Goal: Transaction & Acquisition: Purchase product/service

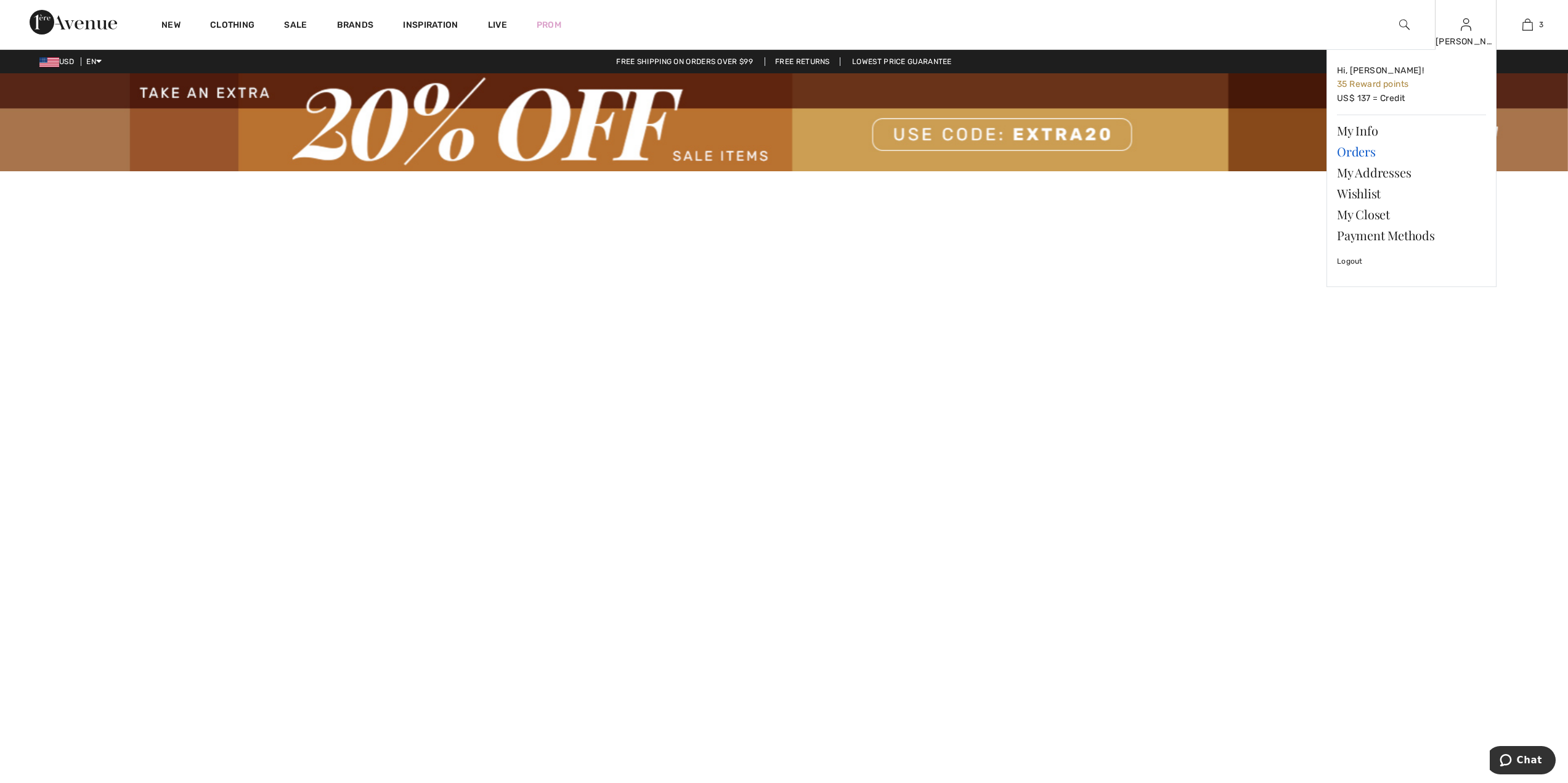
click at [1372, 155] on link "Orders" at bounding box center [1411, 151] width 149 height 21
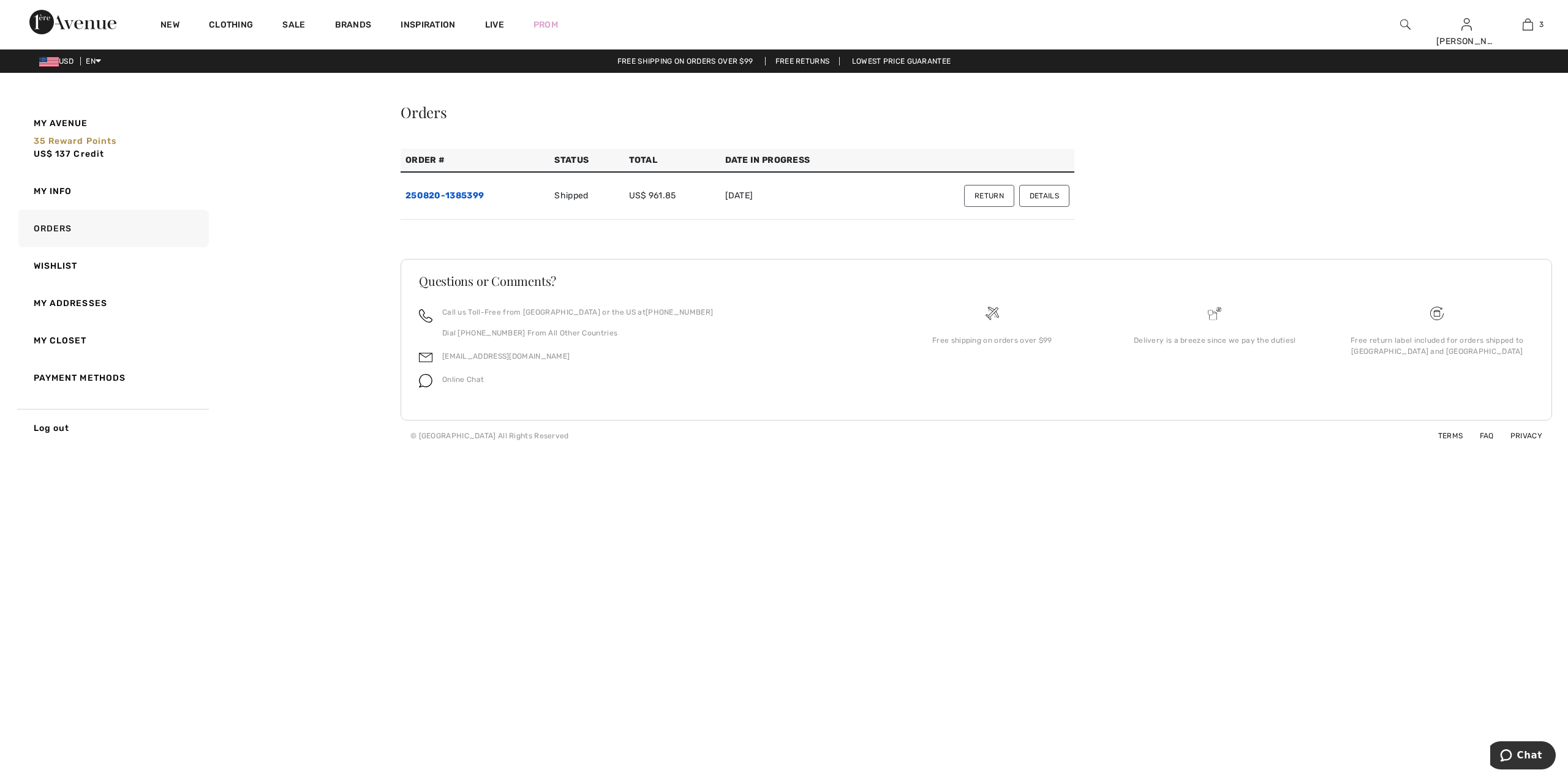
click at [446, 194] on link "250820-1385399" at bounding box center [445, 195] width 78 height 11
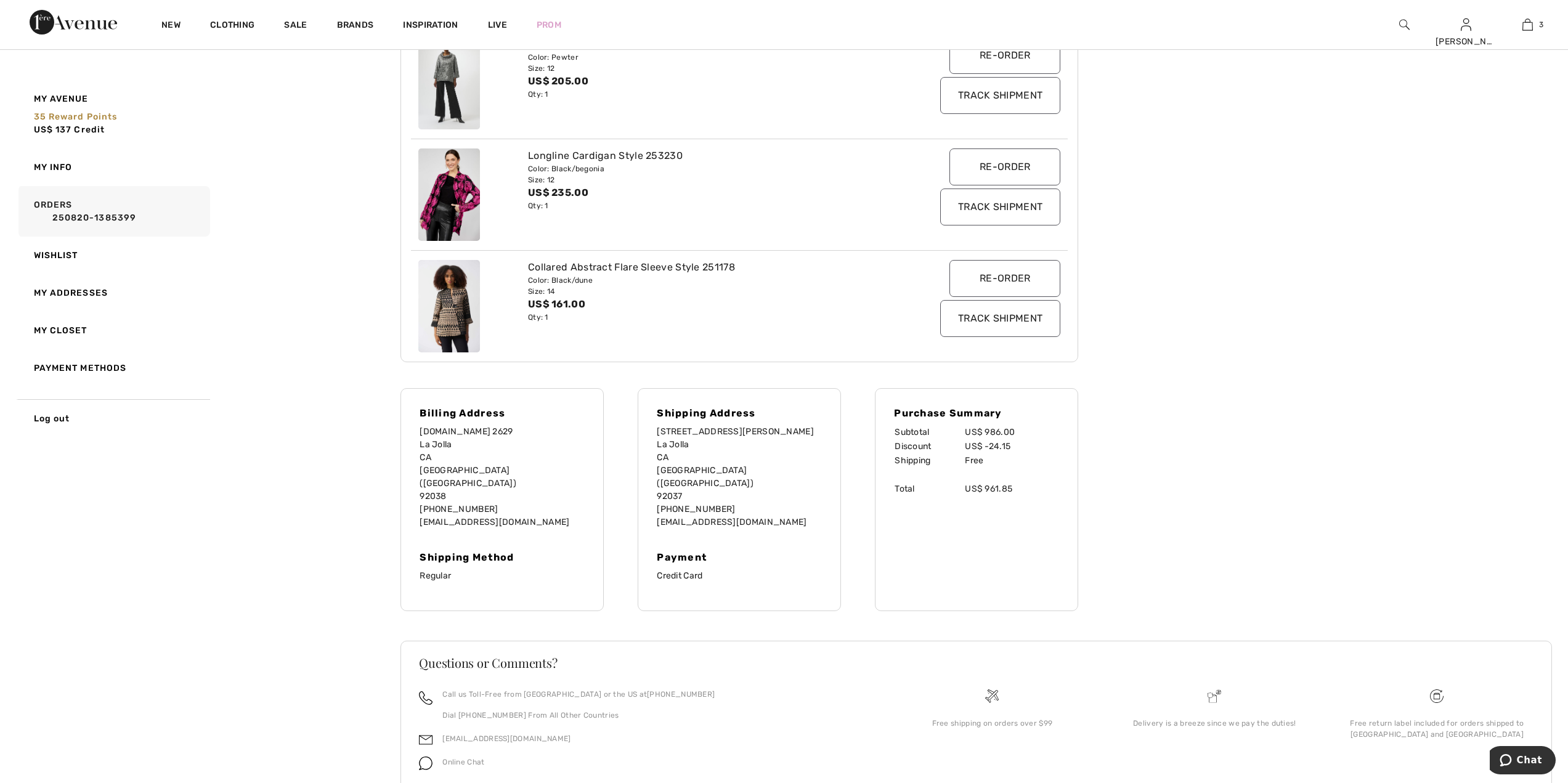
scroll to position [485, 0]
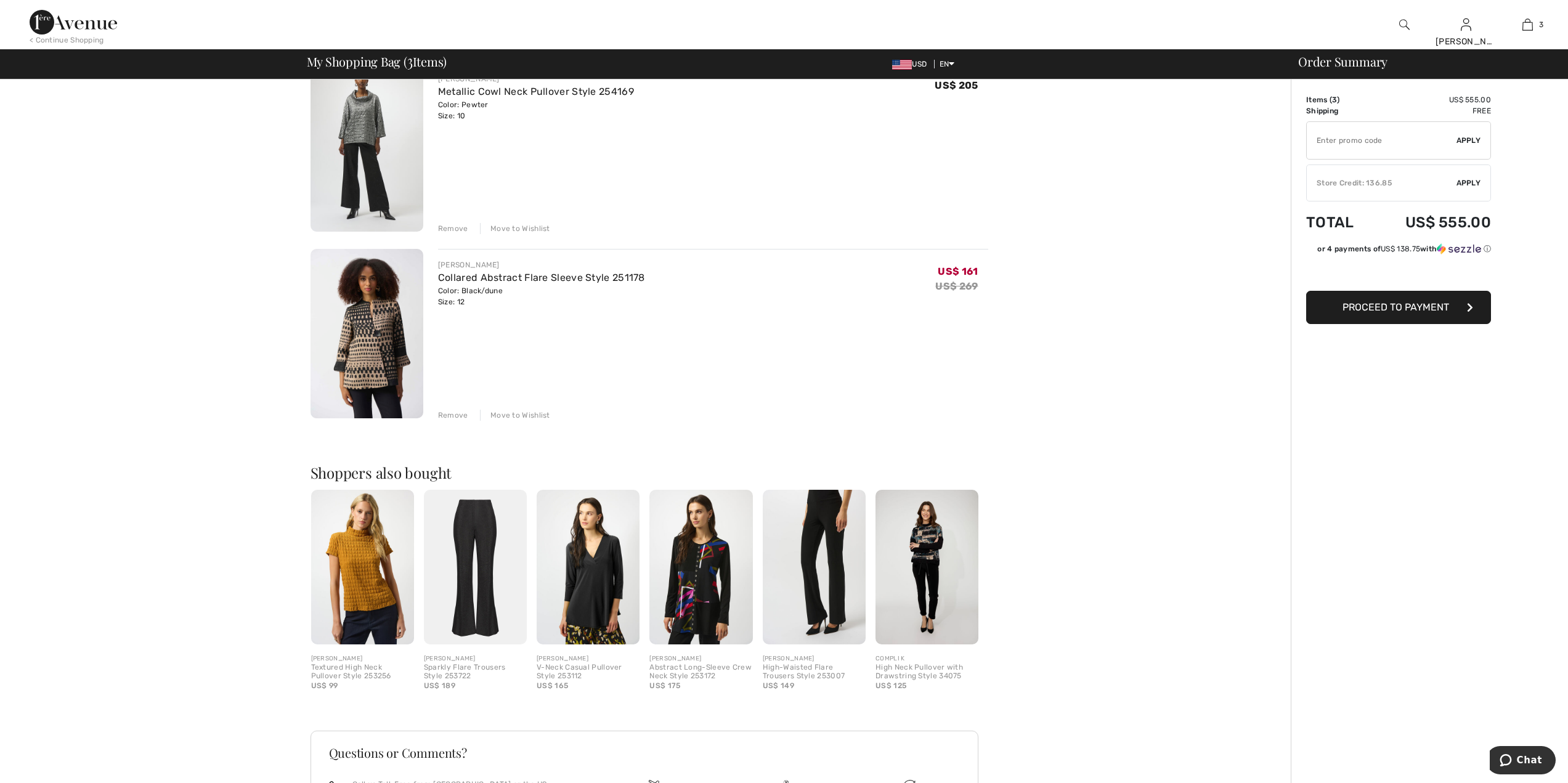
scroll to position [316, 0]
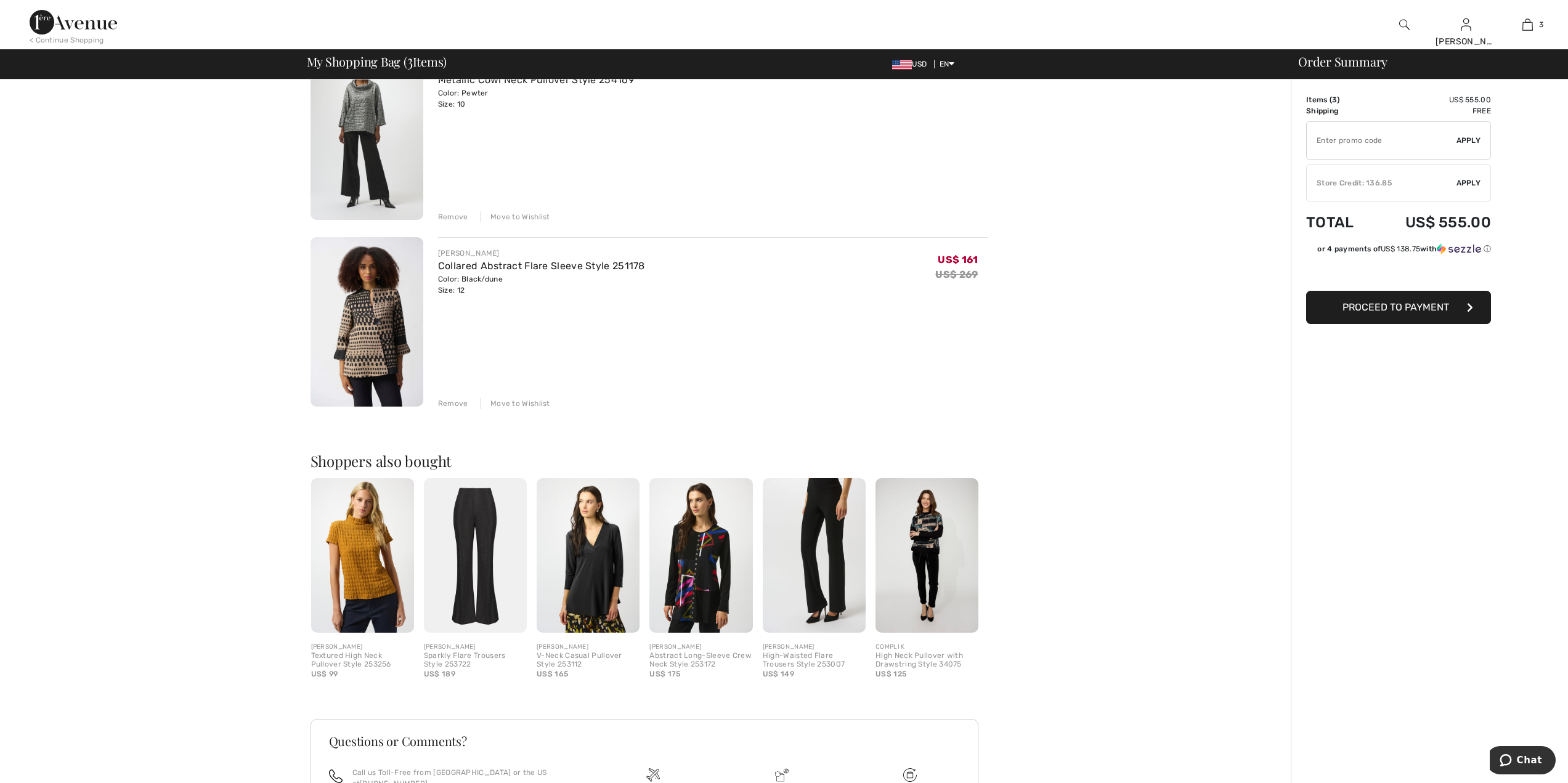
click at [913, 541] on img at bounding box center [927, 555] width 103 height 154
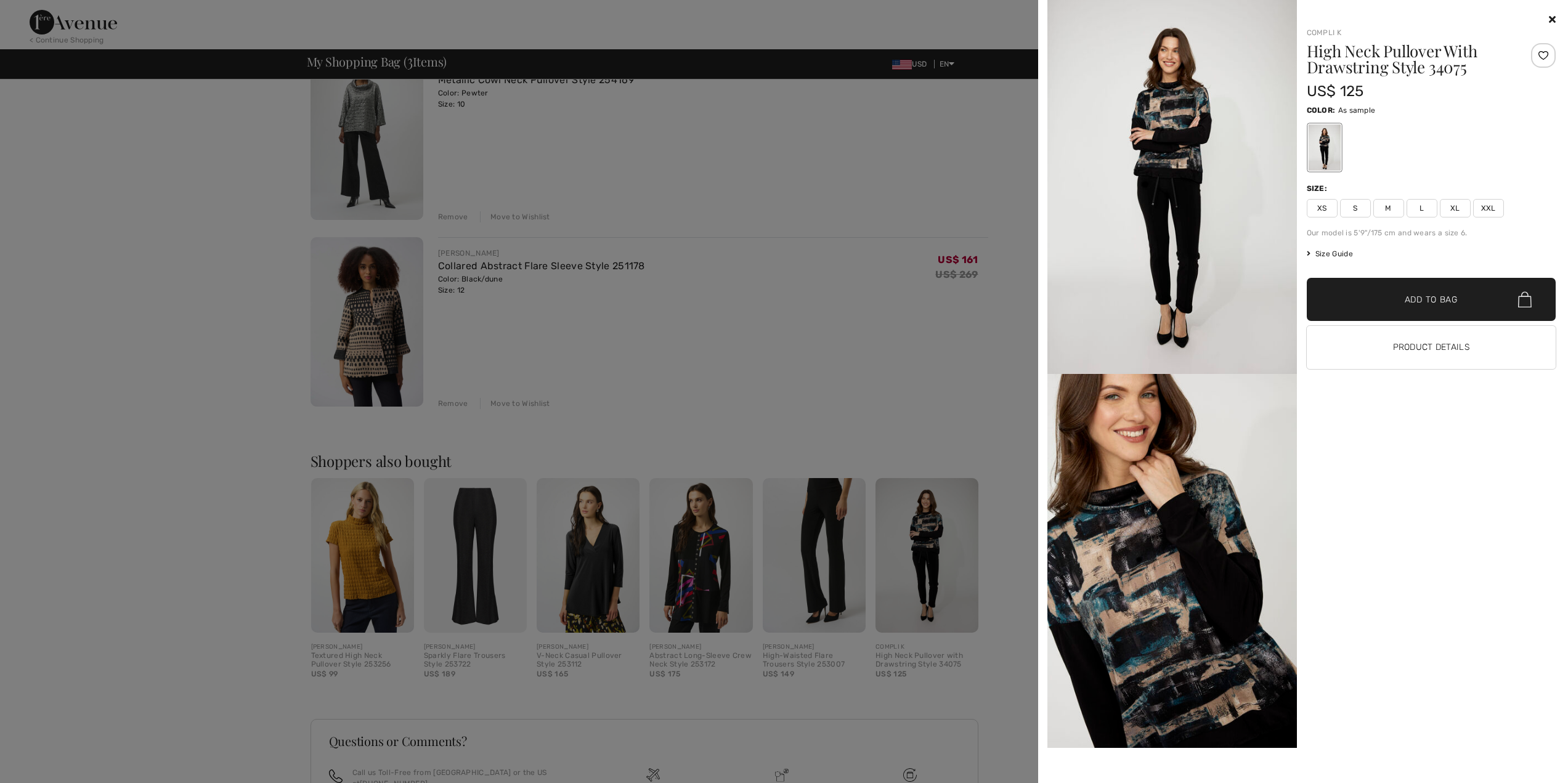
click at [1375, 500] on div "Compli K High Neck Pullover With Drawstring Style 34075 US$ 125 Color: As sampl…" at bounding box center [1426, 398] width 260 height 770
click at [1549, 20] on icon at bounding box center [1552, 19] width 7 height 10
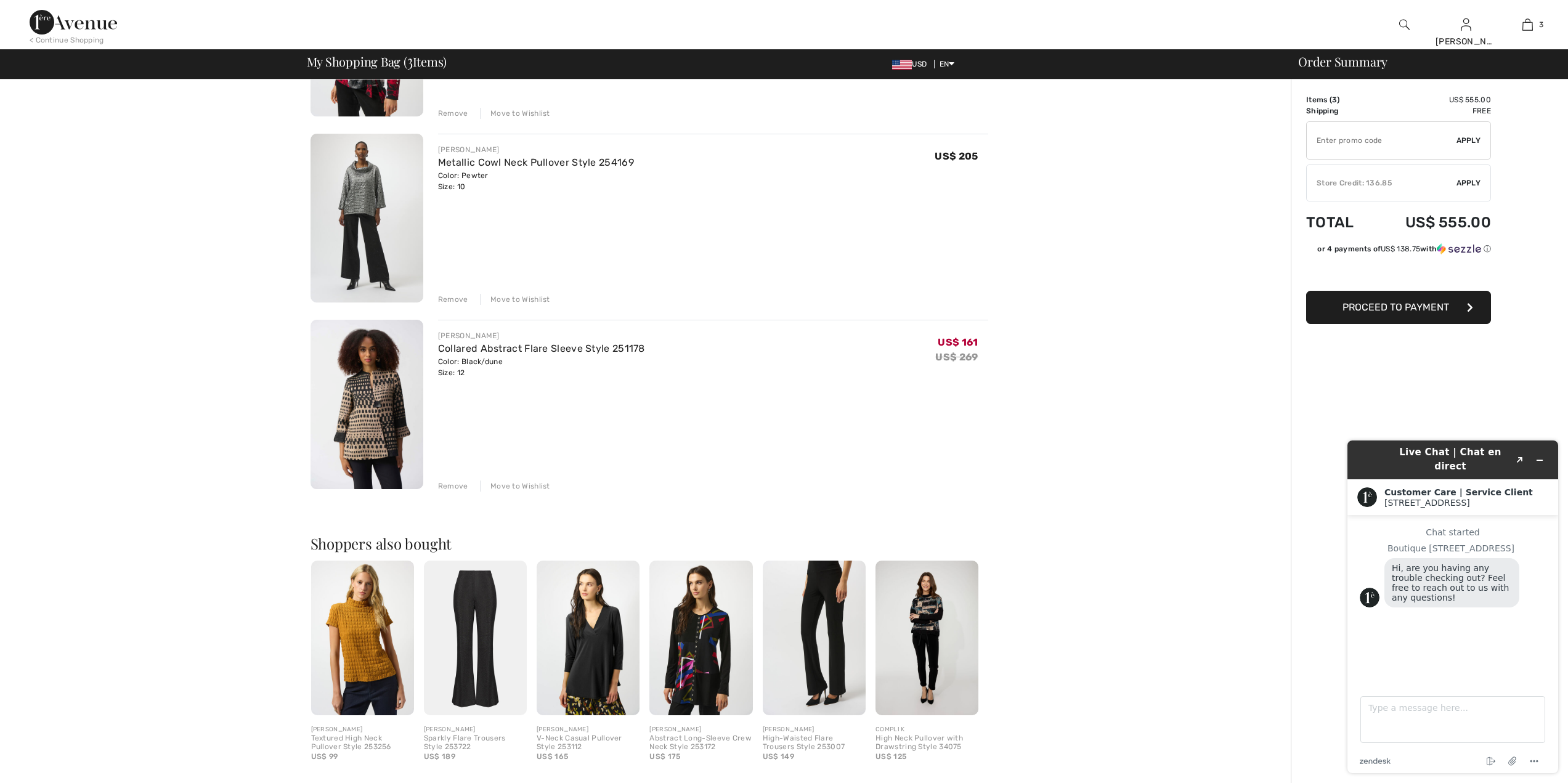
scroll to position [0, 0]
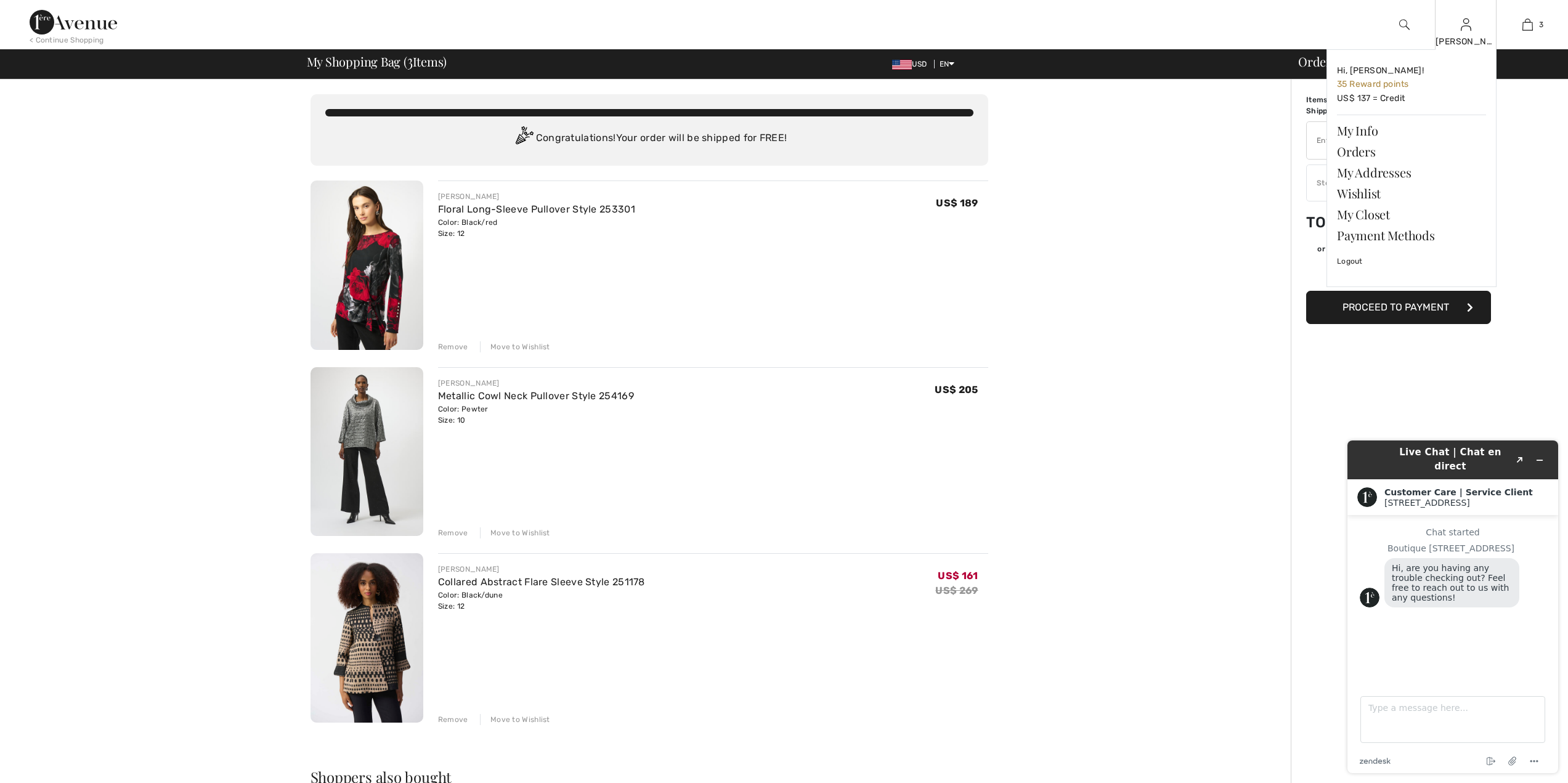
click at [1452, 38] on div "[PERSON_NAME]" at bounding box center [1465, 41] width 61 height 13
click at [1358, 152] on link "Orders" at bounding box center [1411, 151] width 149 height 21
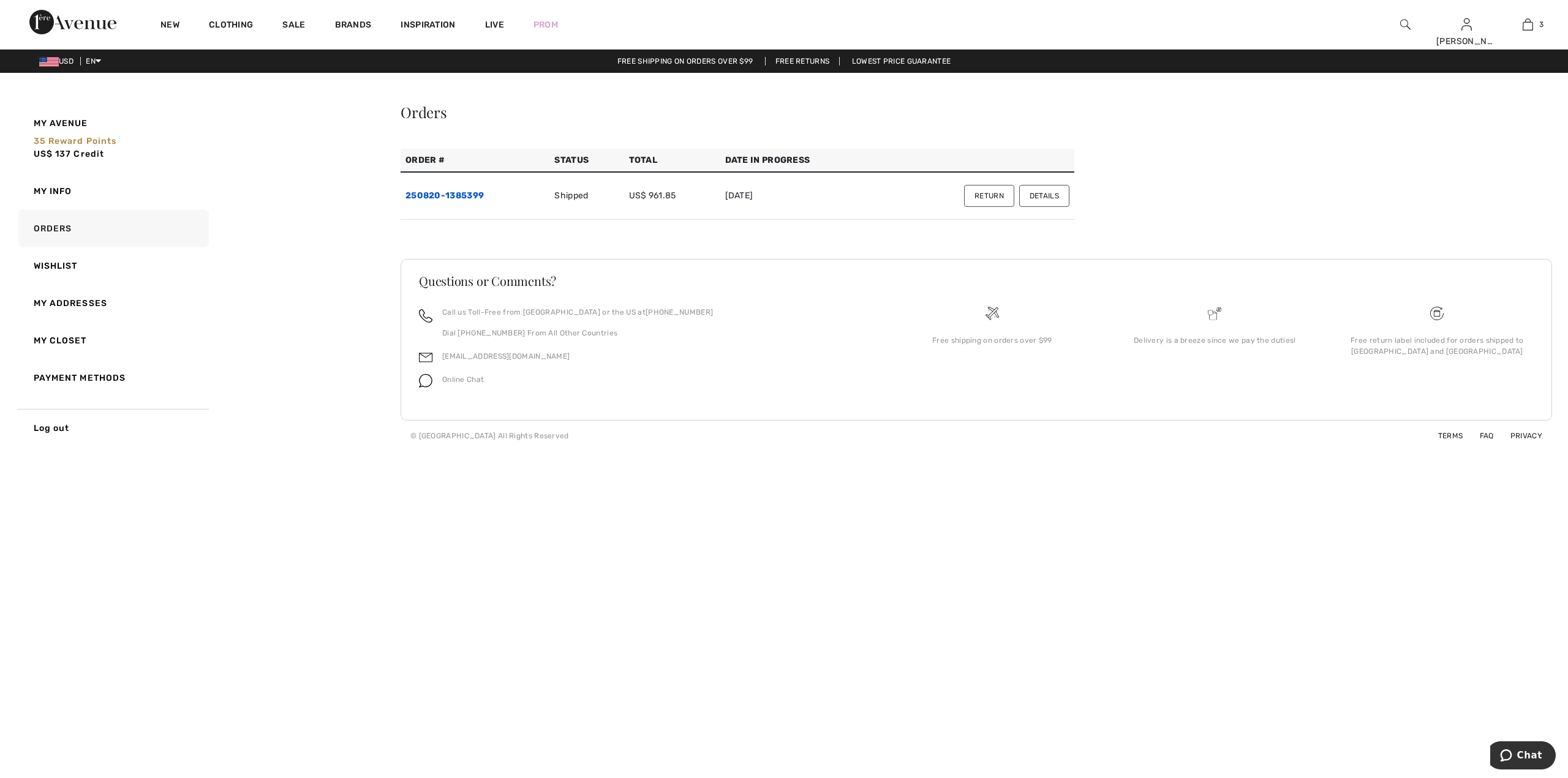
click at [440, 195] on link "250820-1385399" at bounding box center [445, 195] width 78 height 11
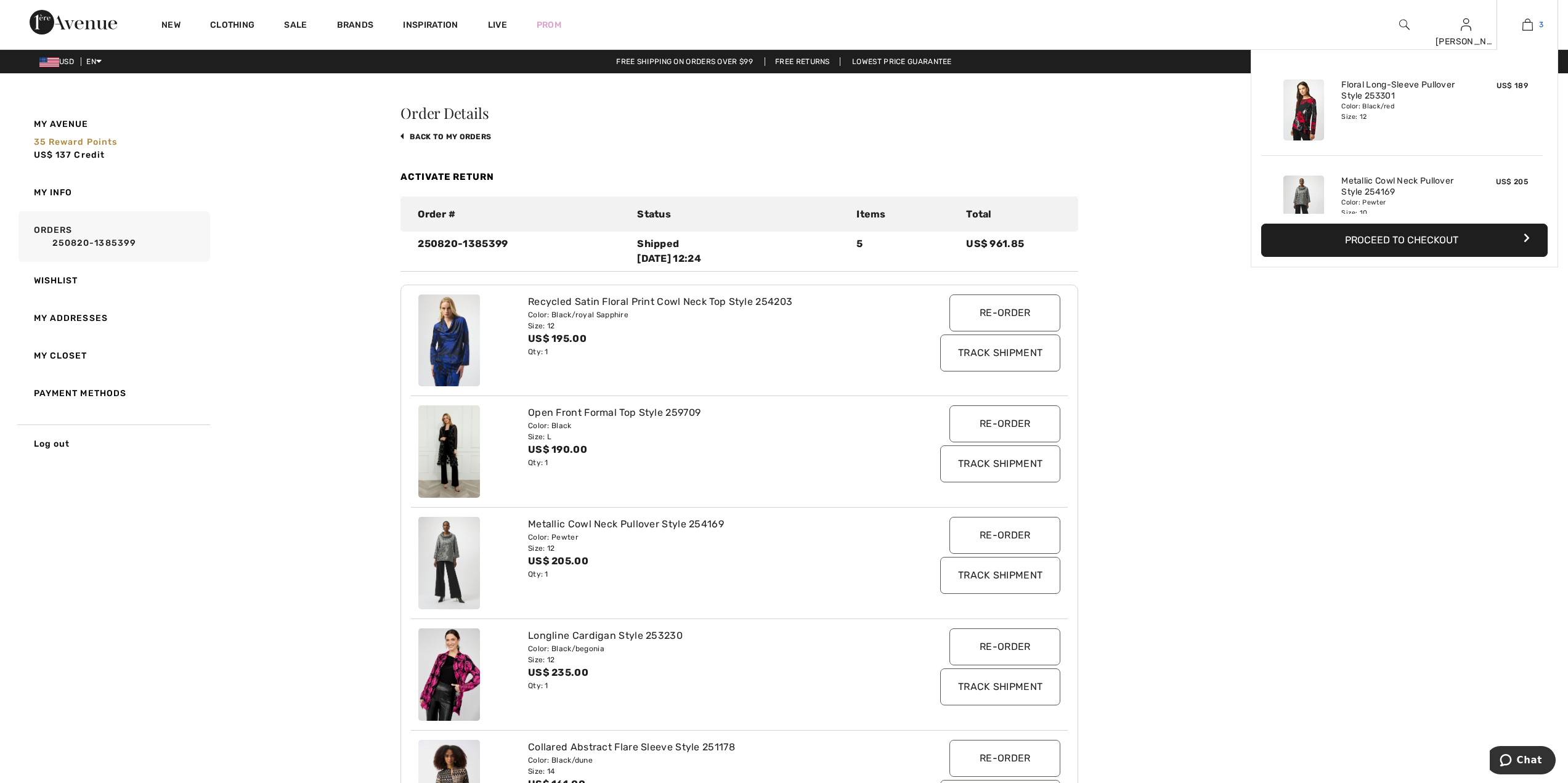
click at [1525, 30] on img at bounding box center [1527, 25] width 11 height 15
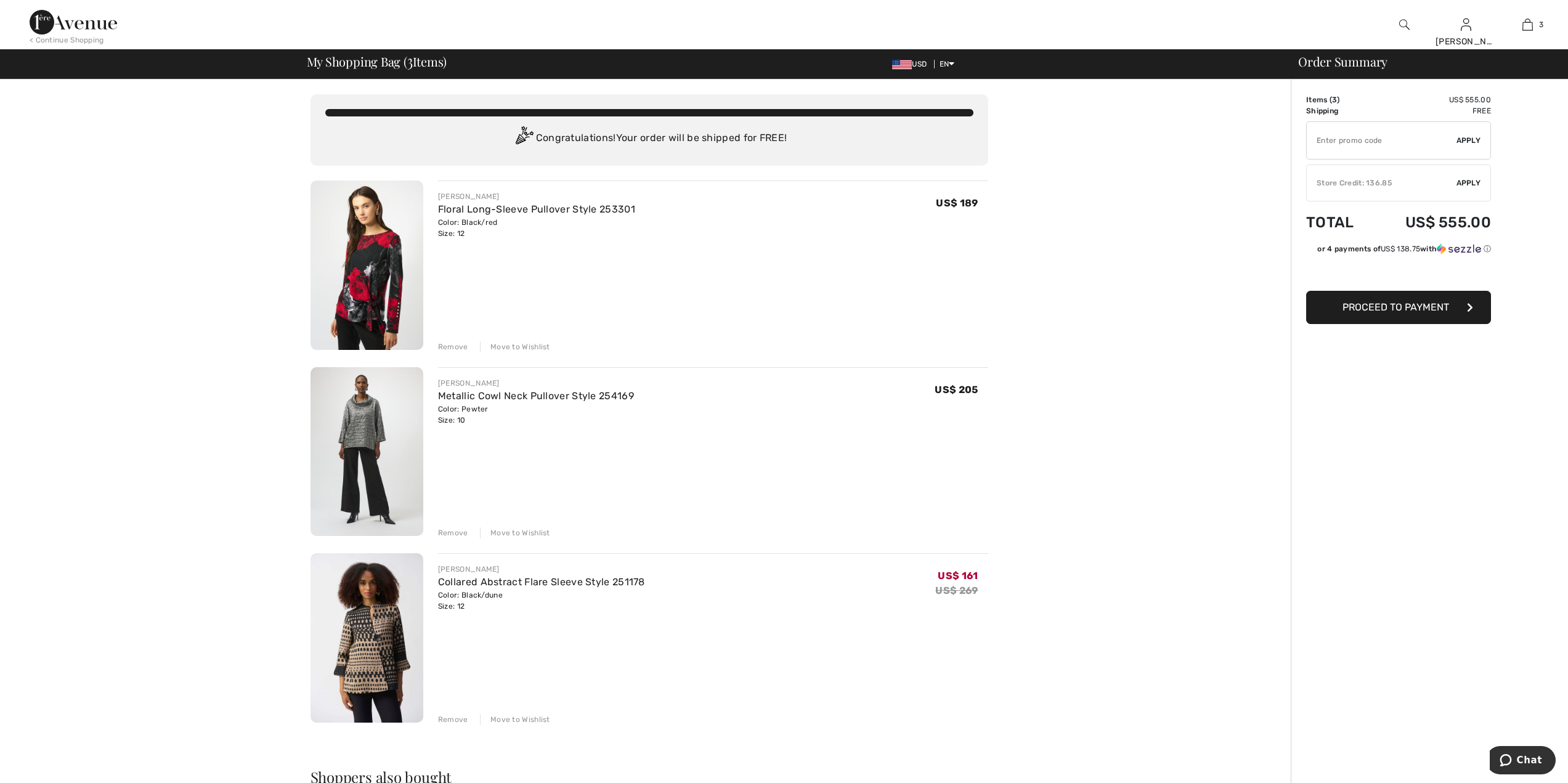
click at [443, 346] on div "Remove" at bounding box center [453, 347] width 30 height 11
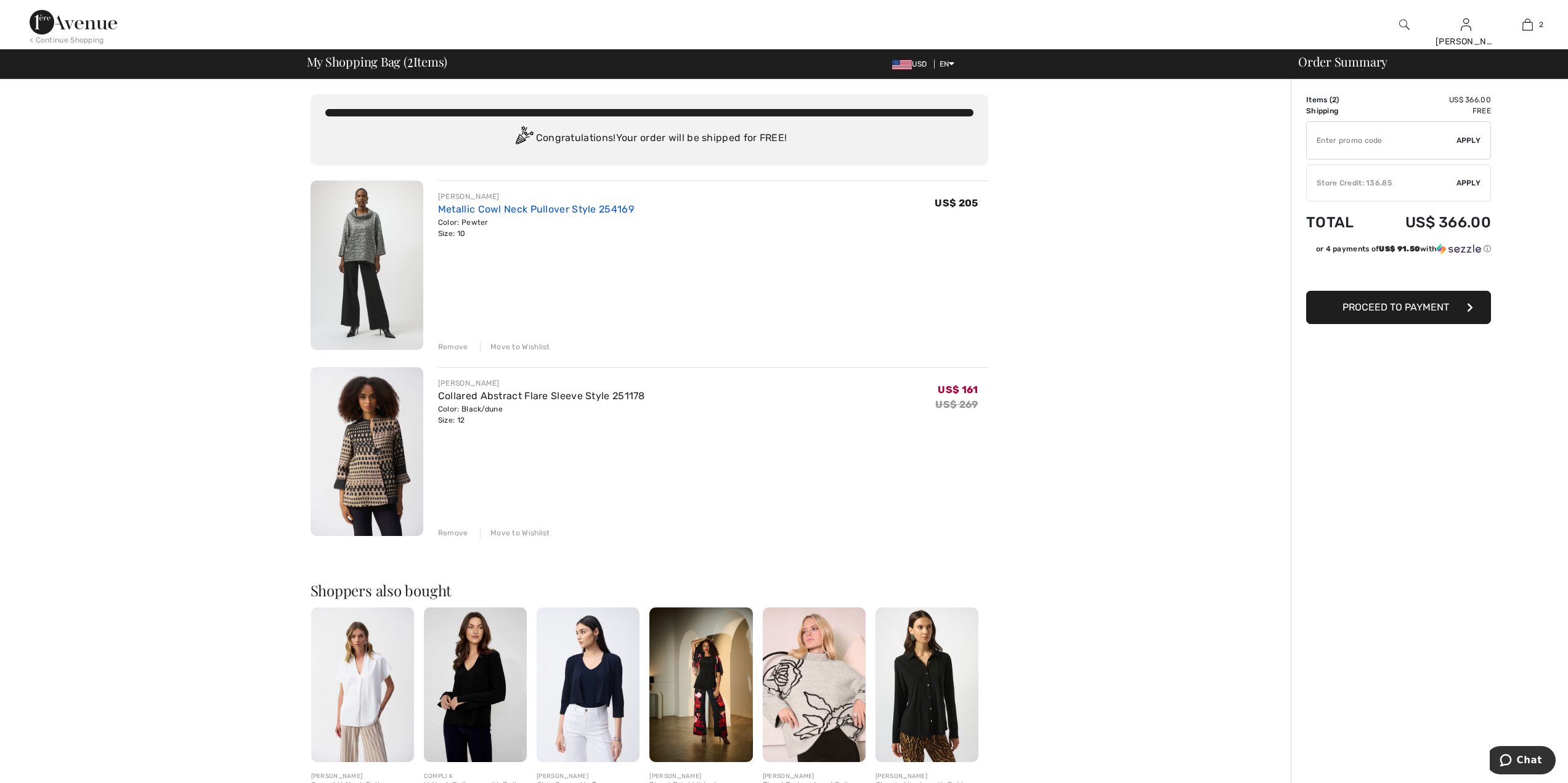
click at [469, 208] on link "Metallic Cowl Neck Pullover Style 254169" at bounding box center [535, 209] width 196 height 12
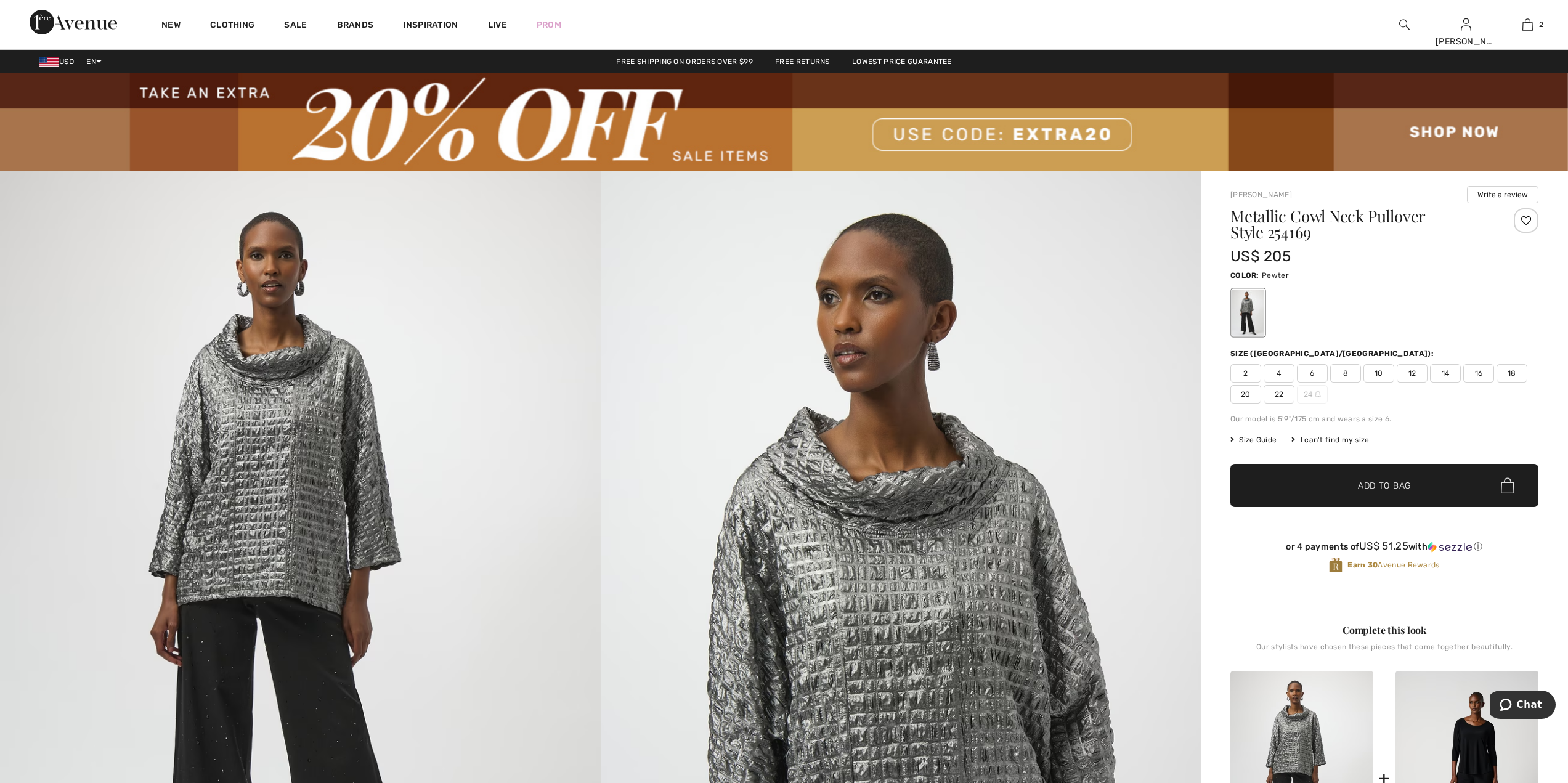
click at [1352, 379] on span "8" at bounding box center [1345, 373] width 31 height 19
click at [1372, 488] on span "Add to Bag" at bounding box center [1384, 485] width 53 height 13
click at [1391, 476] on span "✔ Added to Bag Add to Bag" at bounding box center [1384, 485] width 308 height 43
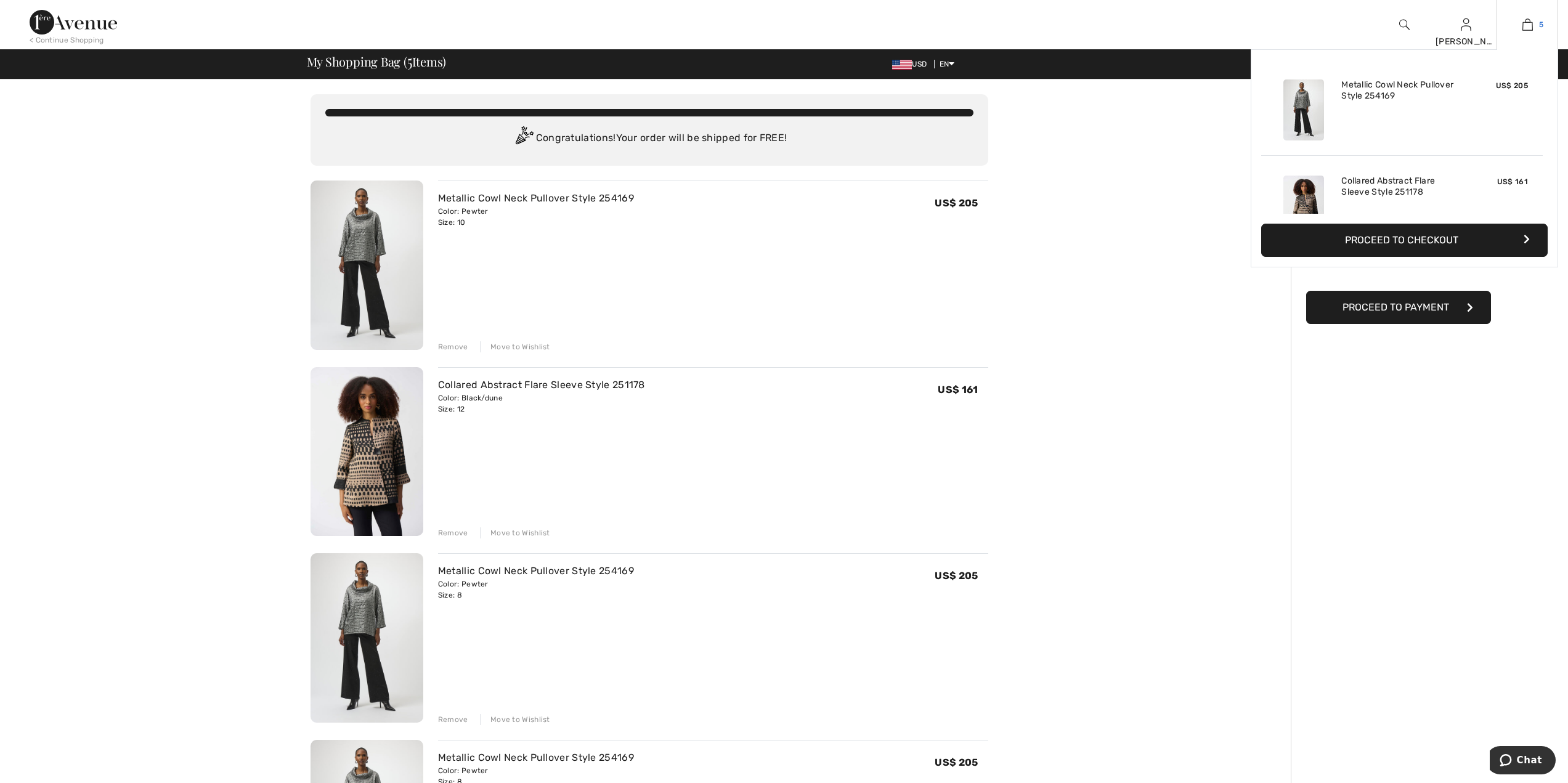
click at [1522, 25] on img at bounding box center [1527, 25] width 11 height 15
click at [1530, 24] on img at bounding box center [1527, 25] width 11 height 15
click at [1440, 243] on button "Proceed to Checkout" at bounding box center [1404, 240] width 286 height 33
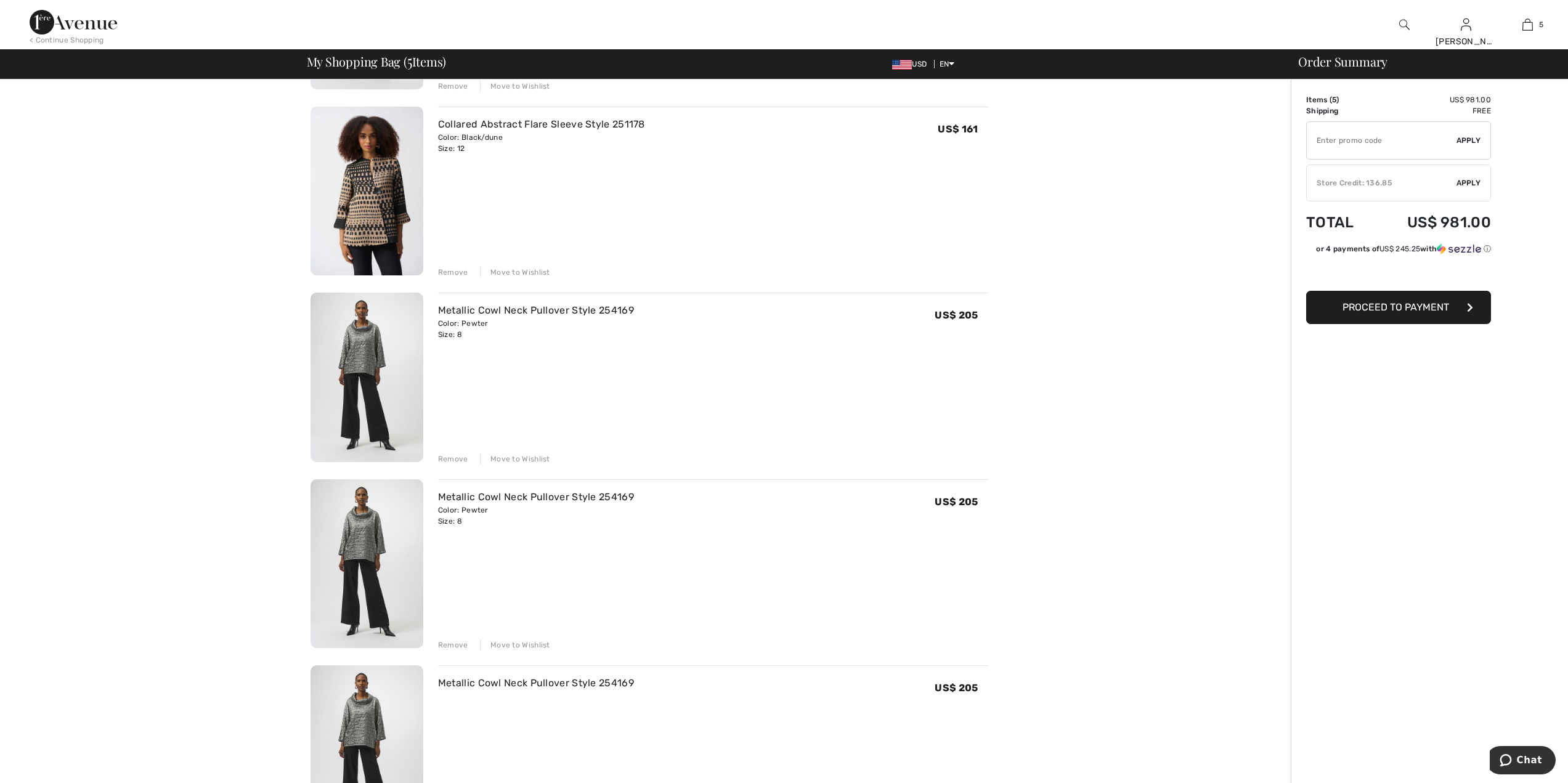
scroll to position [263, 0]
click at [444, 642] on div "Remove" at bounding box center [453, 642] width 30 height 11
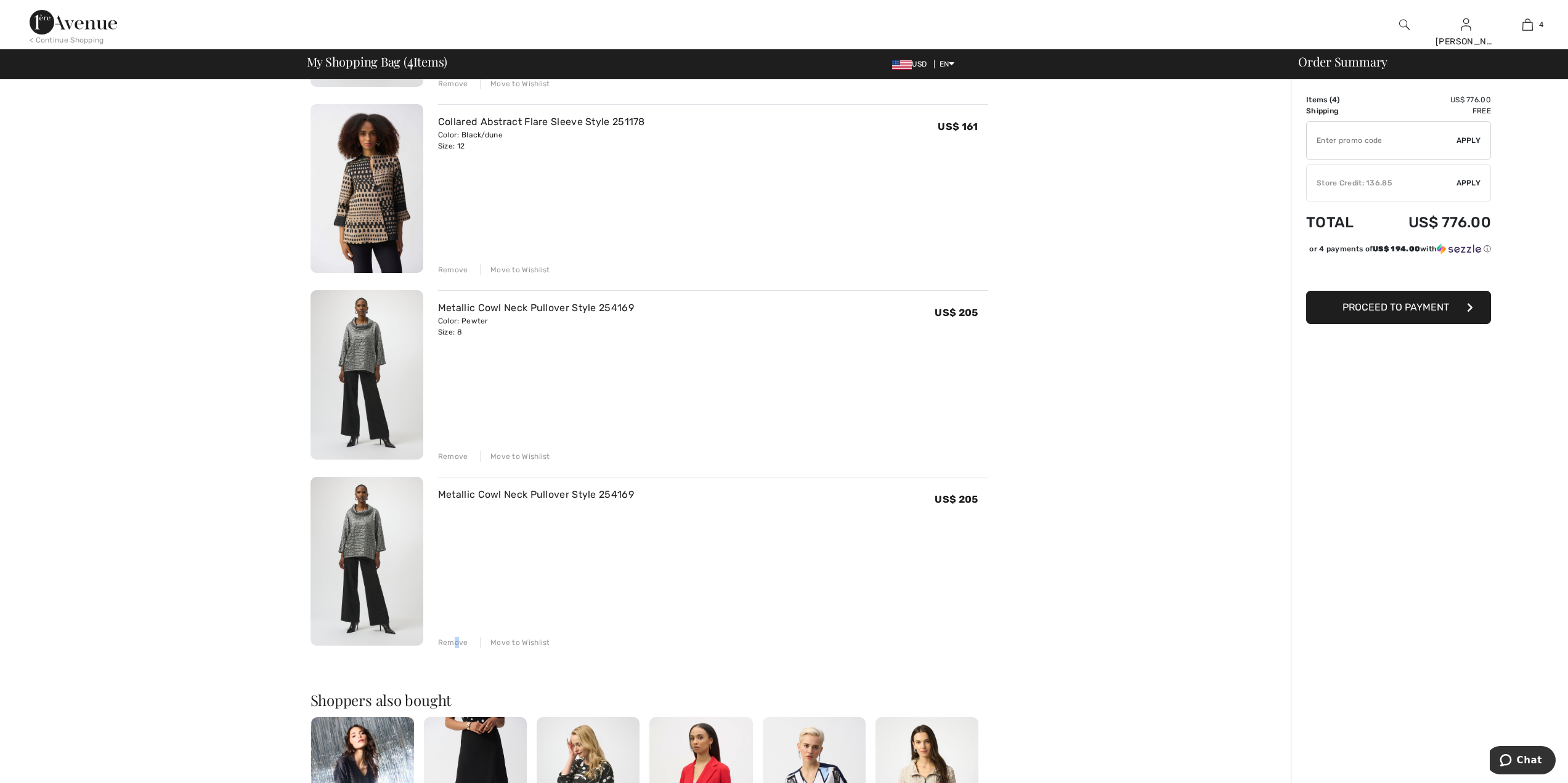
drag, startPoint x: 456, startPoint y: 648, endPoint x: 456, endPoint y: 640, distance: 8.0
click at [458, 647] on div "Remove" at bounding box center [453, 642] width 30 height 11
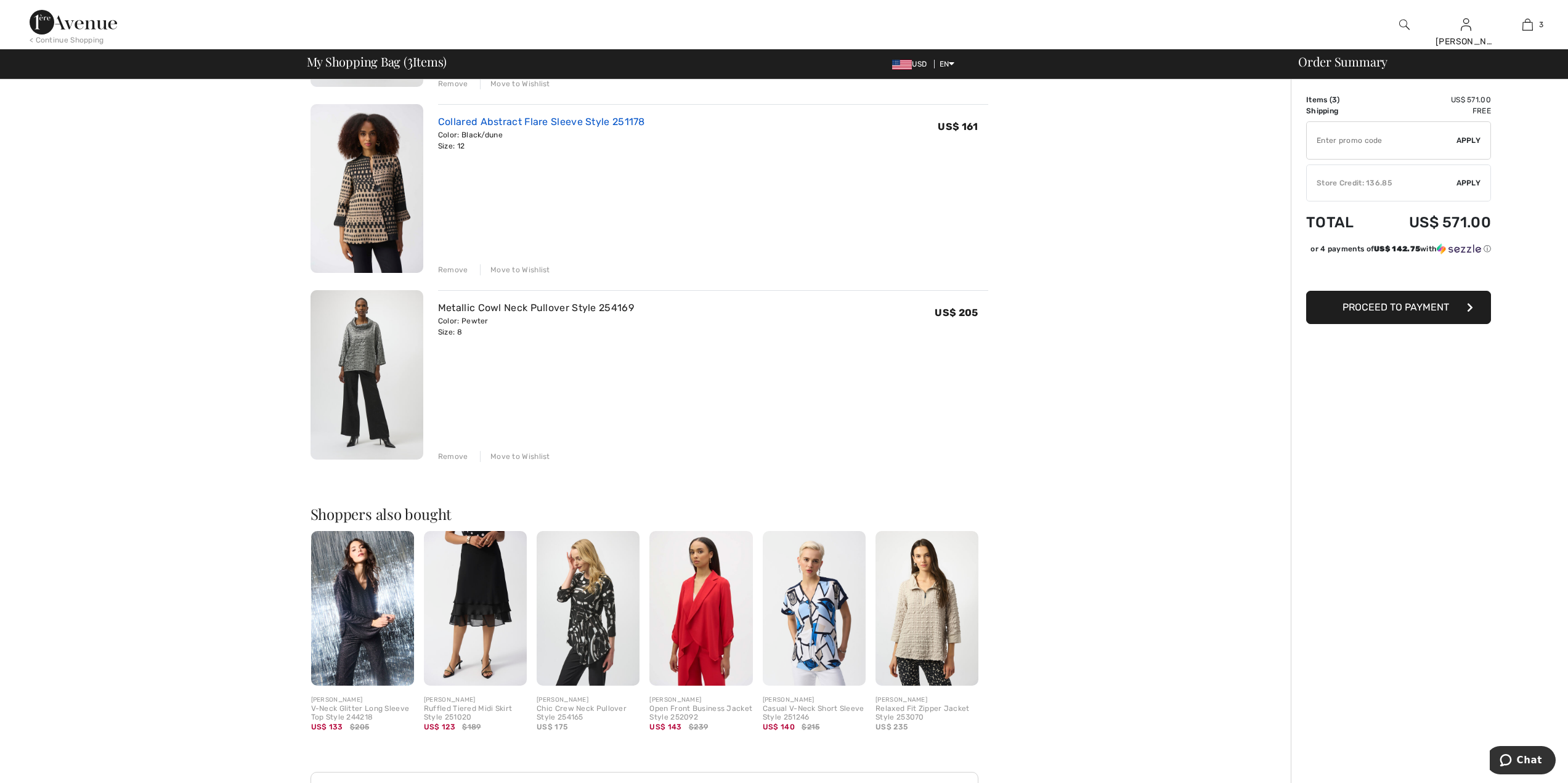
click at [450, 116] on link "Collared Abstract Flare Sleeve Style 251178" at bounding box center [541, 121] width 207 height 12
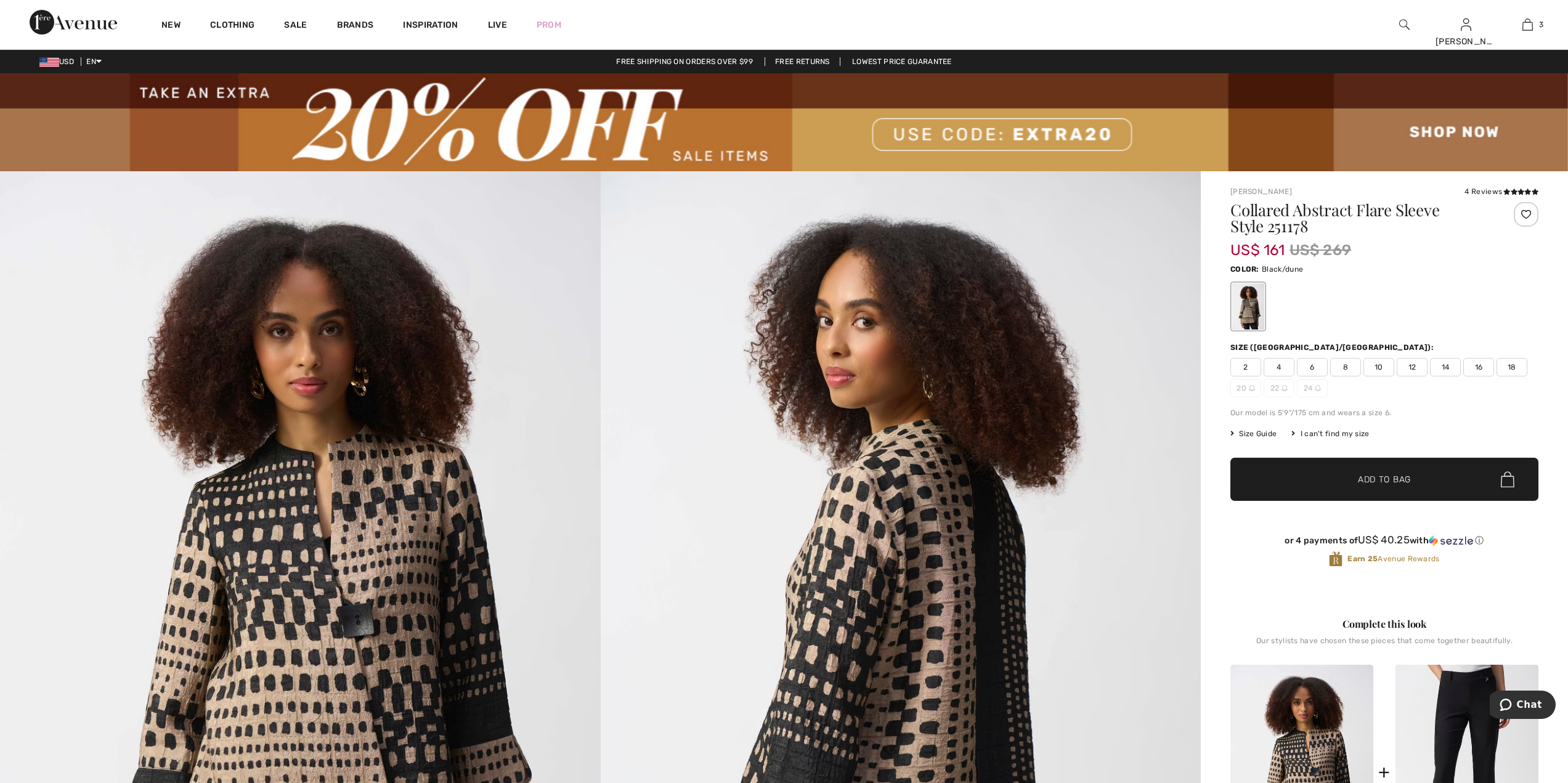
click at [1406, 370] on span "12" at bounding box center [1412, 367] width 31 height 19
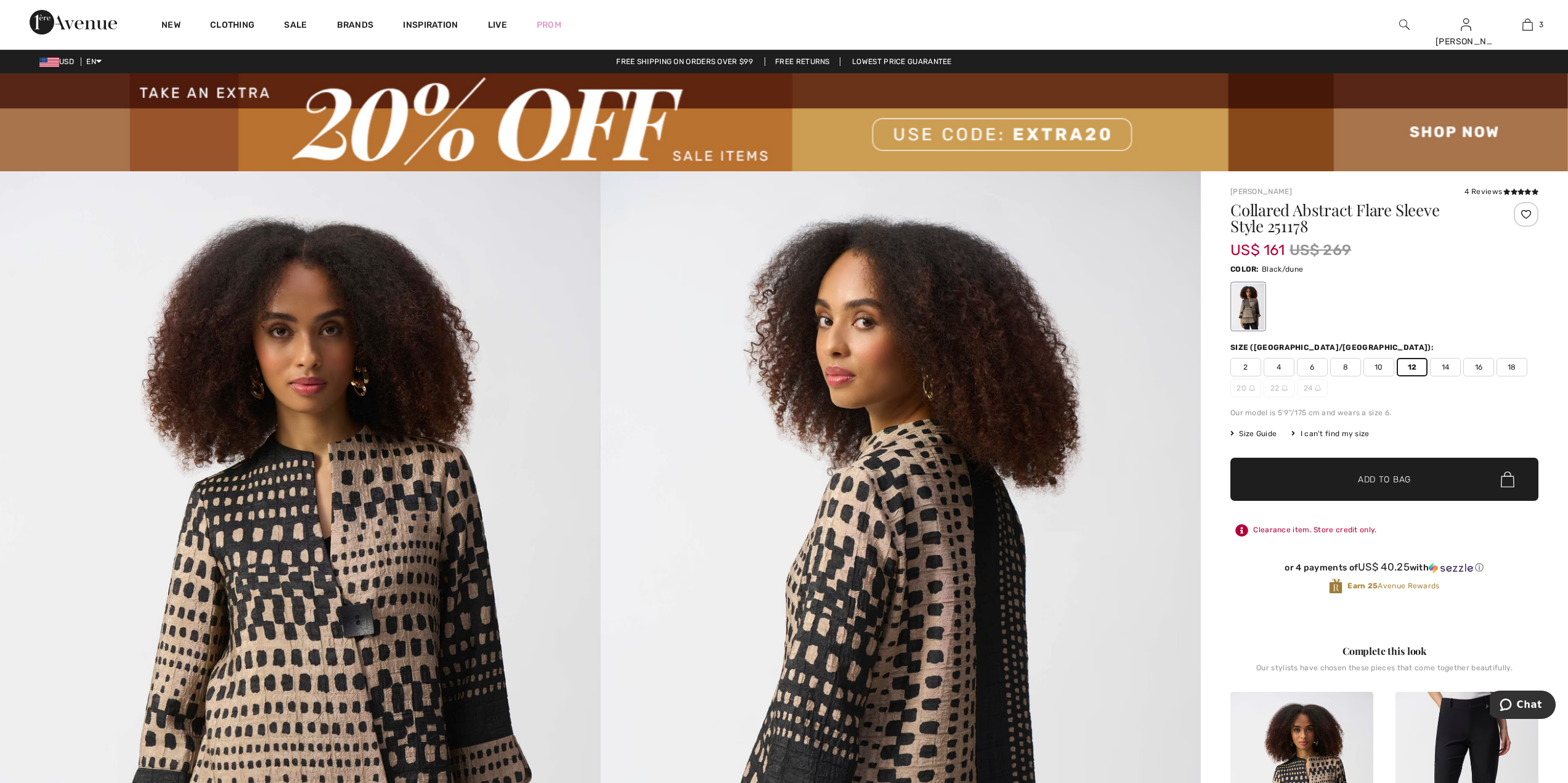
click at [1381, 371] on span "10" at bounding box center [1378, 367] width 31 height 19
click at [1395, 475] on span "Add to Bag" at bounding box center [1384, 479] width 53 height 13
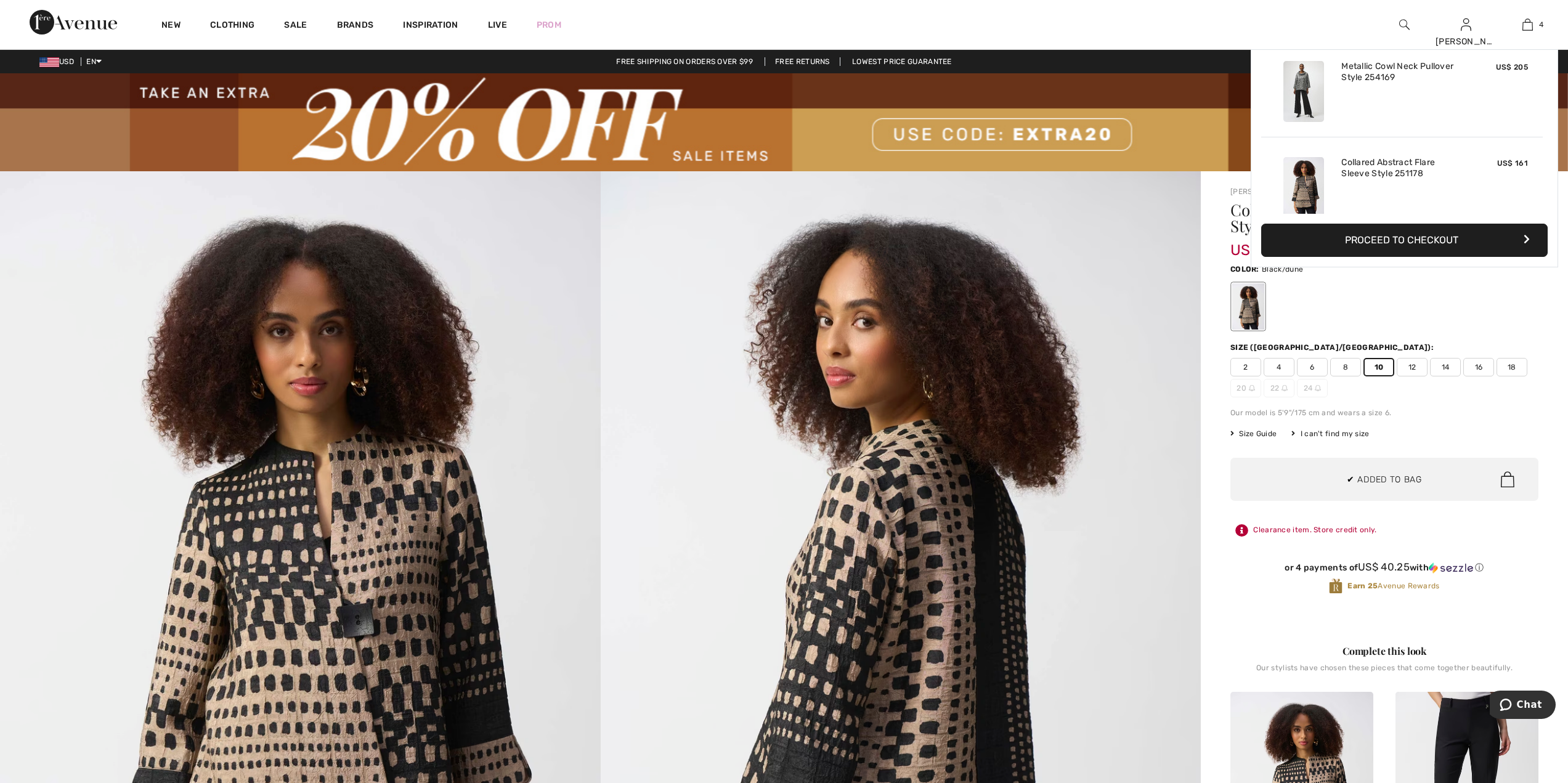
scroll to position [230, 0]
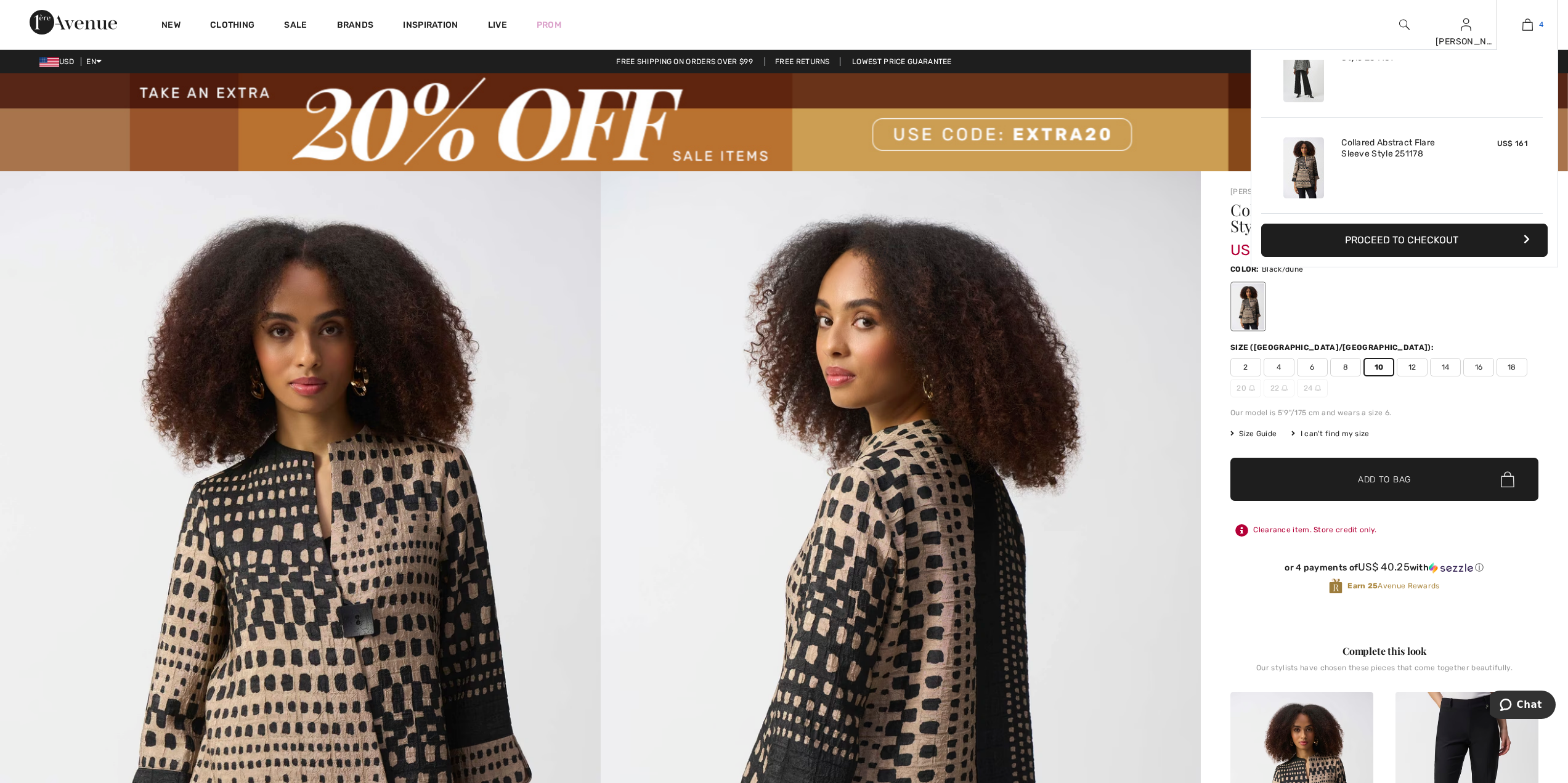
click at [1533, 24] on link "4" at bounding box center [1527, 25] width 61 height 15
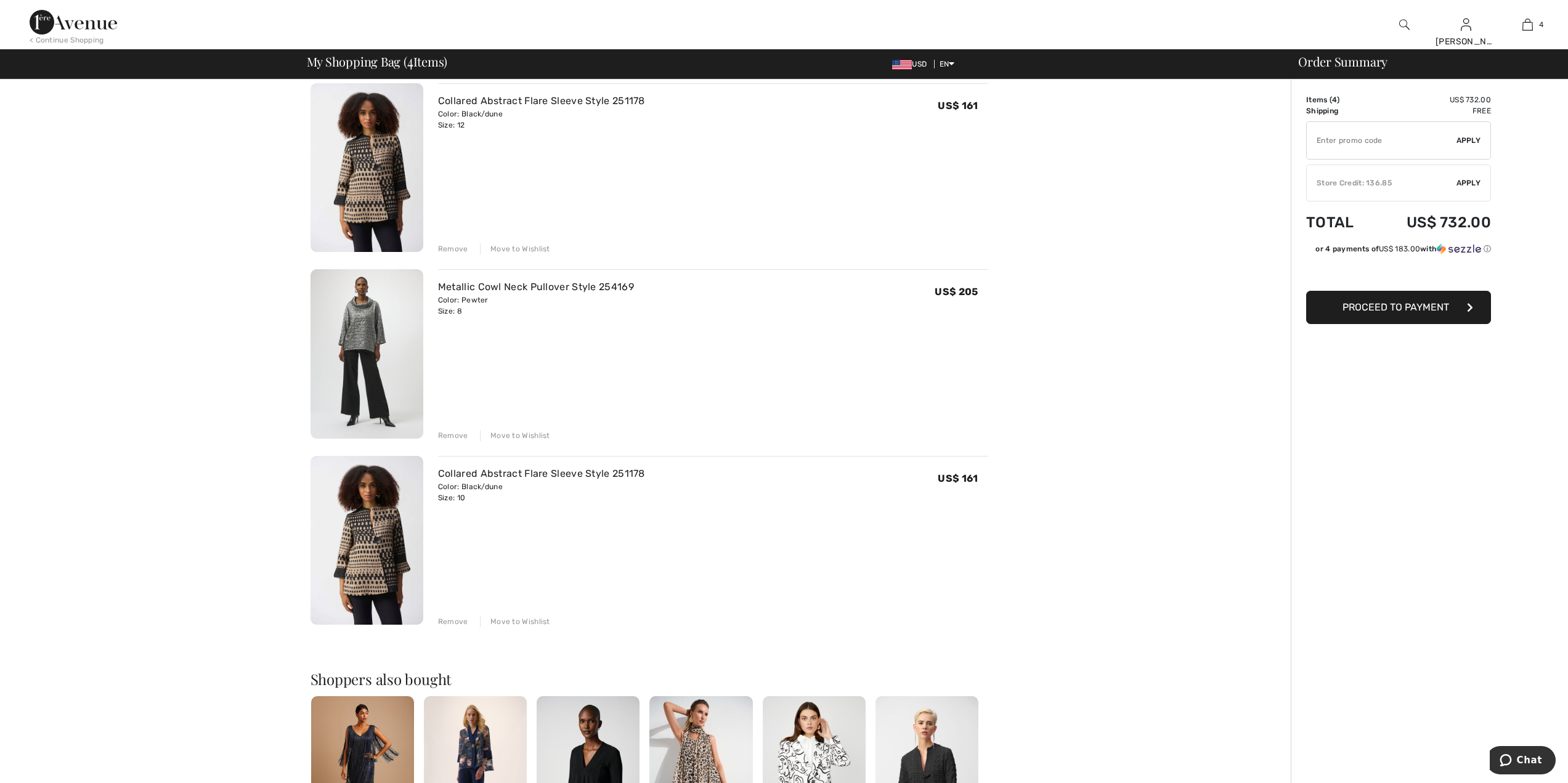
scroll to position [286, 0]
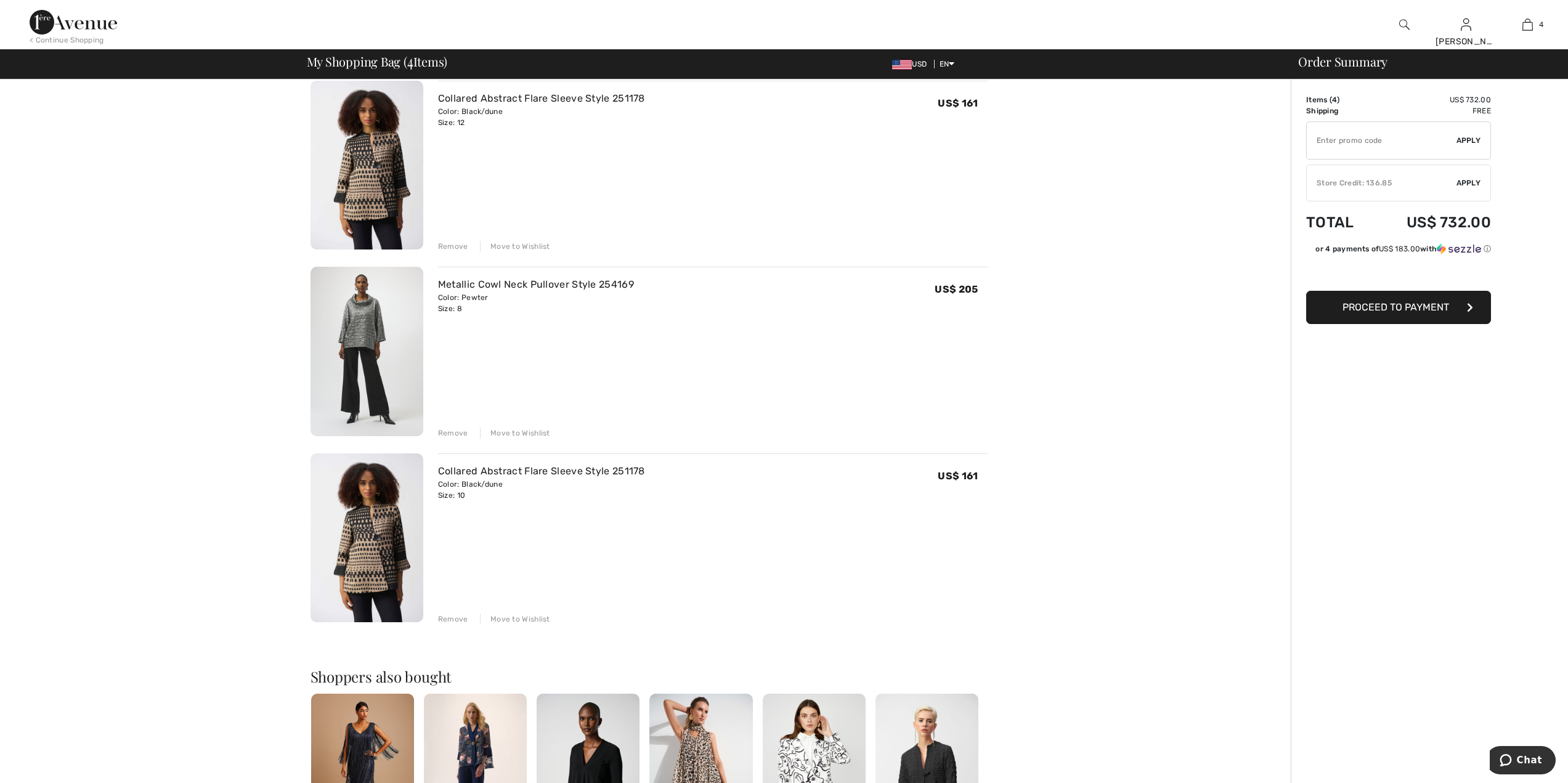
click at [1474, 181] on span "Apply" at bounding box center [1469, 183] width 24 height 11
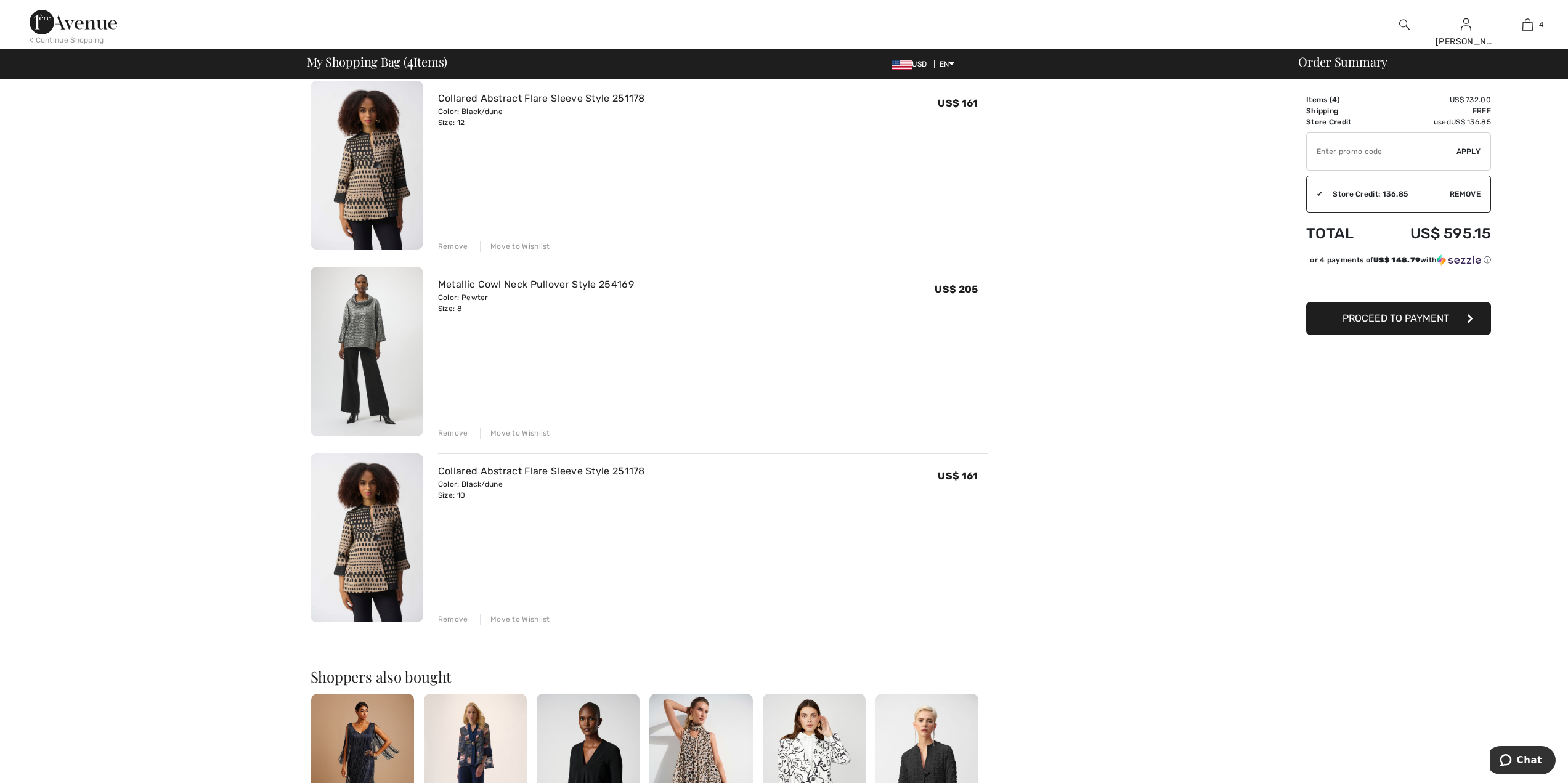
click at [1331, 144] on input "TEXT" at bounding box center [1381, 151] width 149 height 37
type input "EXTRA20"
click at [1473, 151] on span "Apply" at bounding box center [1469, 151] width 24 height 11
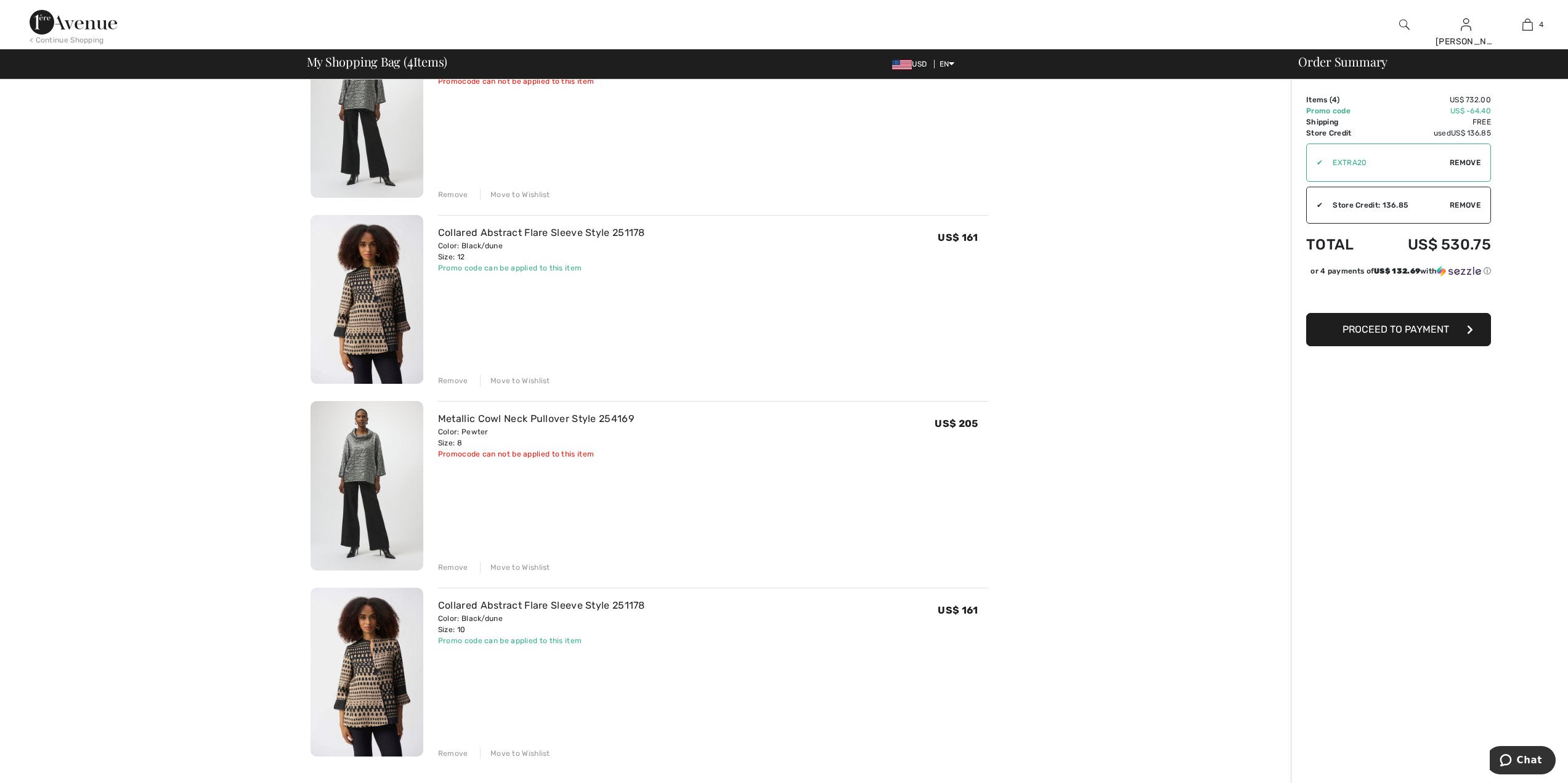
scroll to position [127, 0]
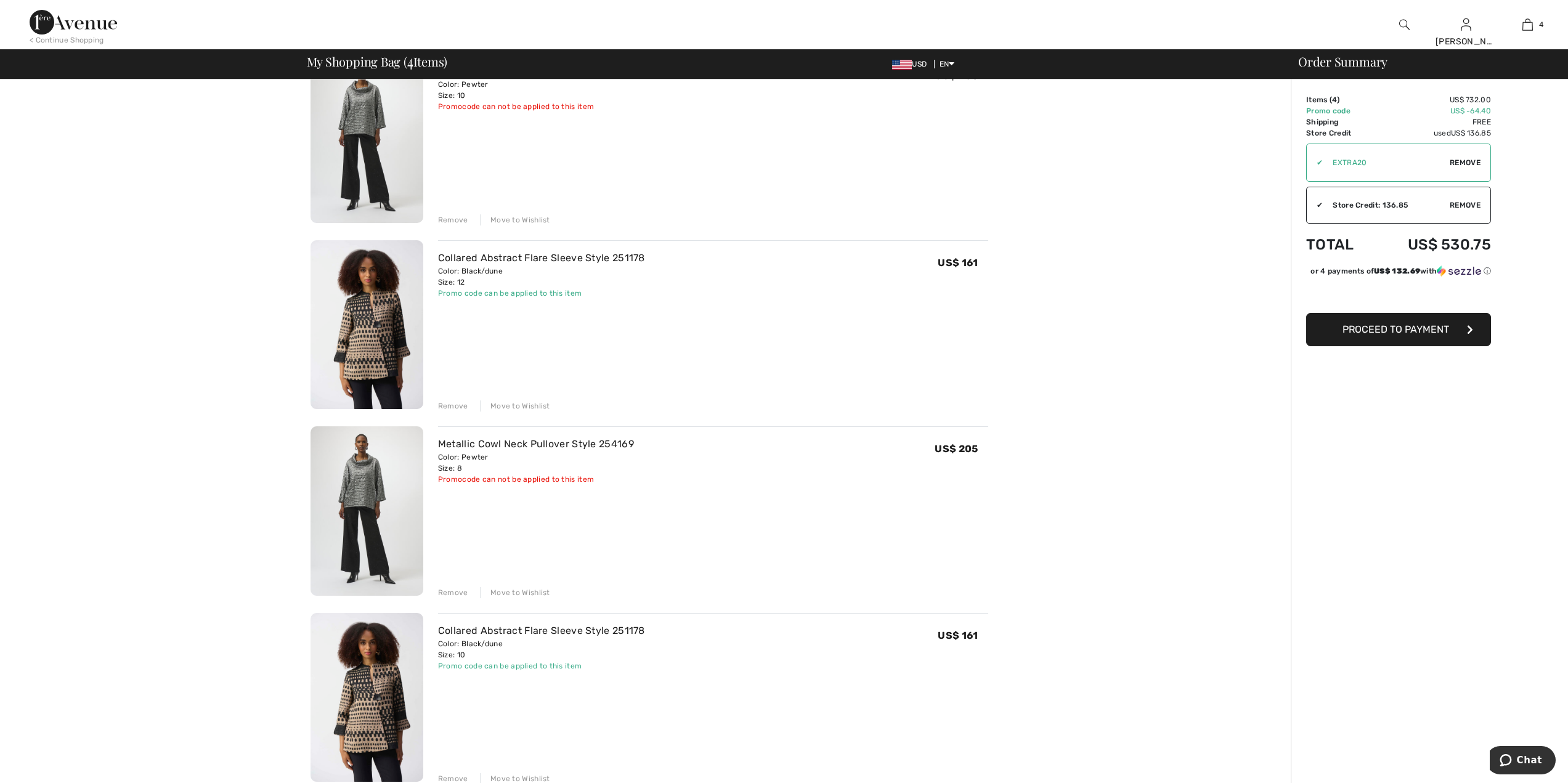
click at [1454, 338] on button "Proceed to Payment" at bounding box center [1399, 329] width 185 height 33
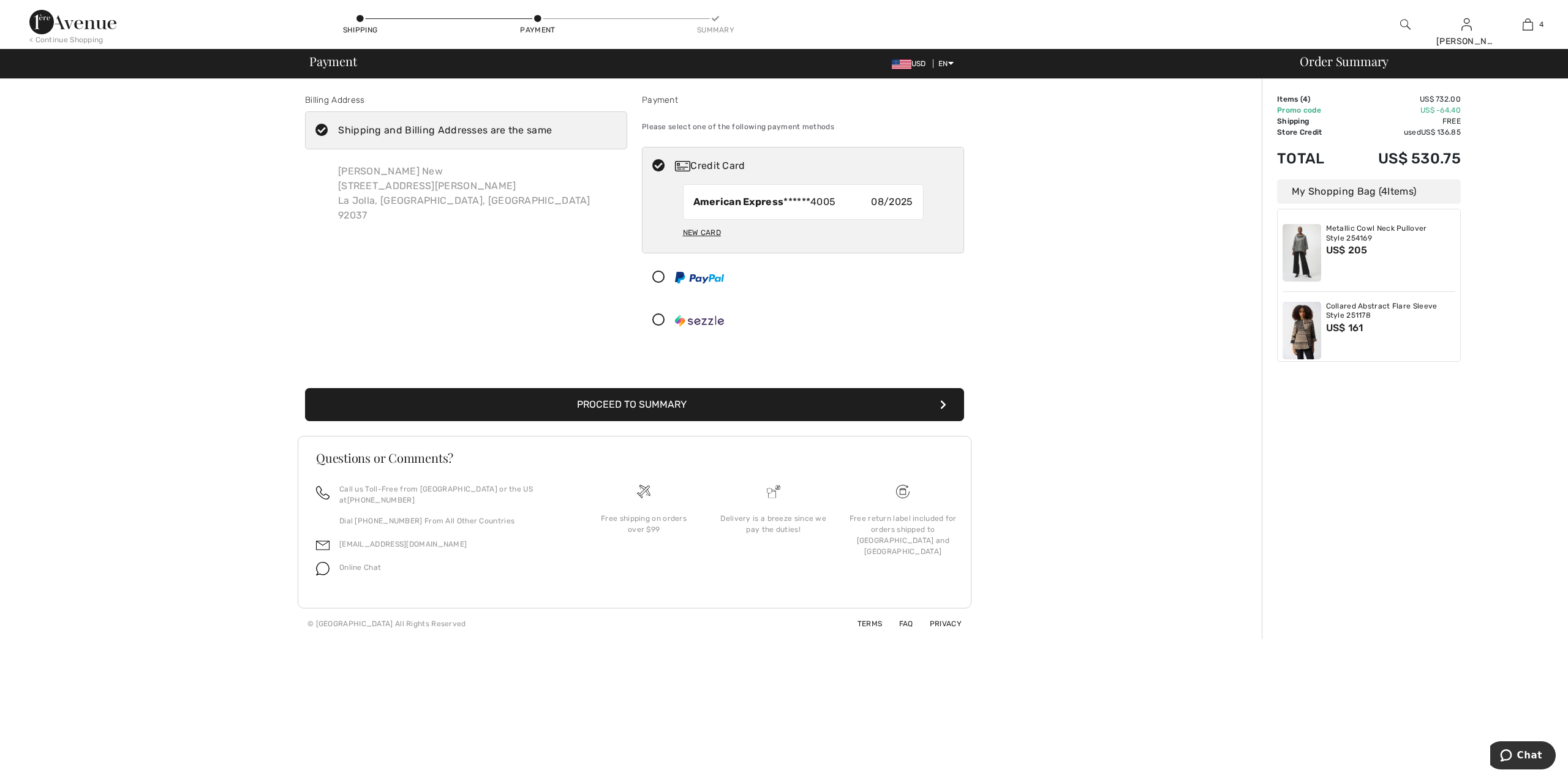
click at [640, 400] on button "Proceed to Summary" at bounding box center [635, 404] width 659 height 33
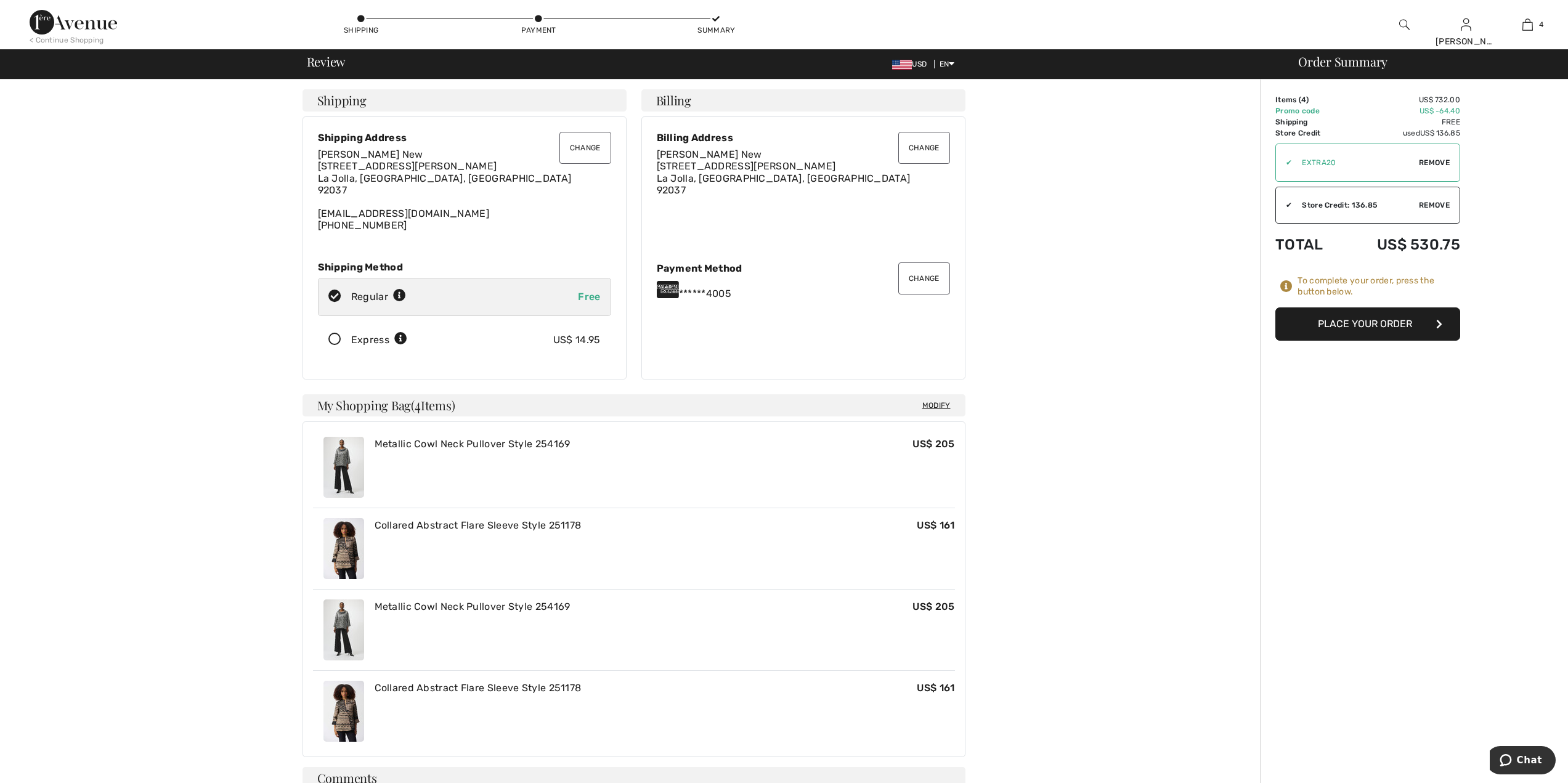
click at [1317, 333] on button "Place Your Order" at bounding box center [1368, 324] width 185 height 33
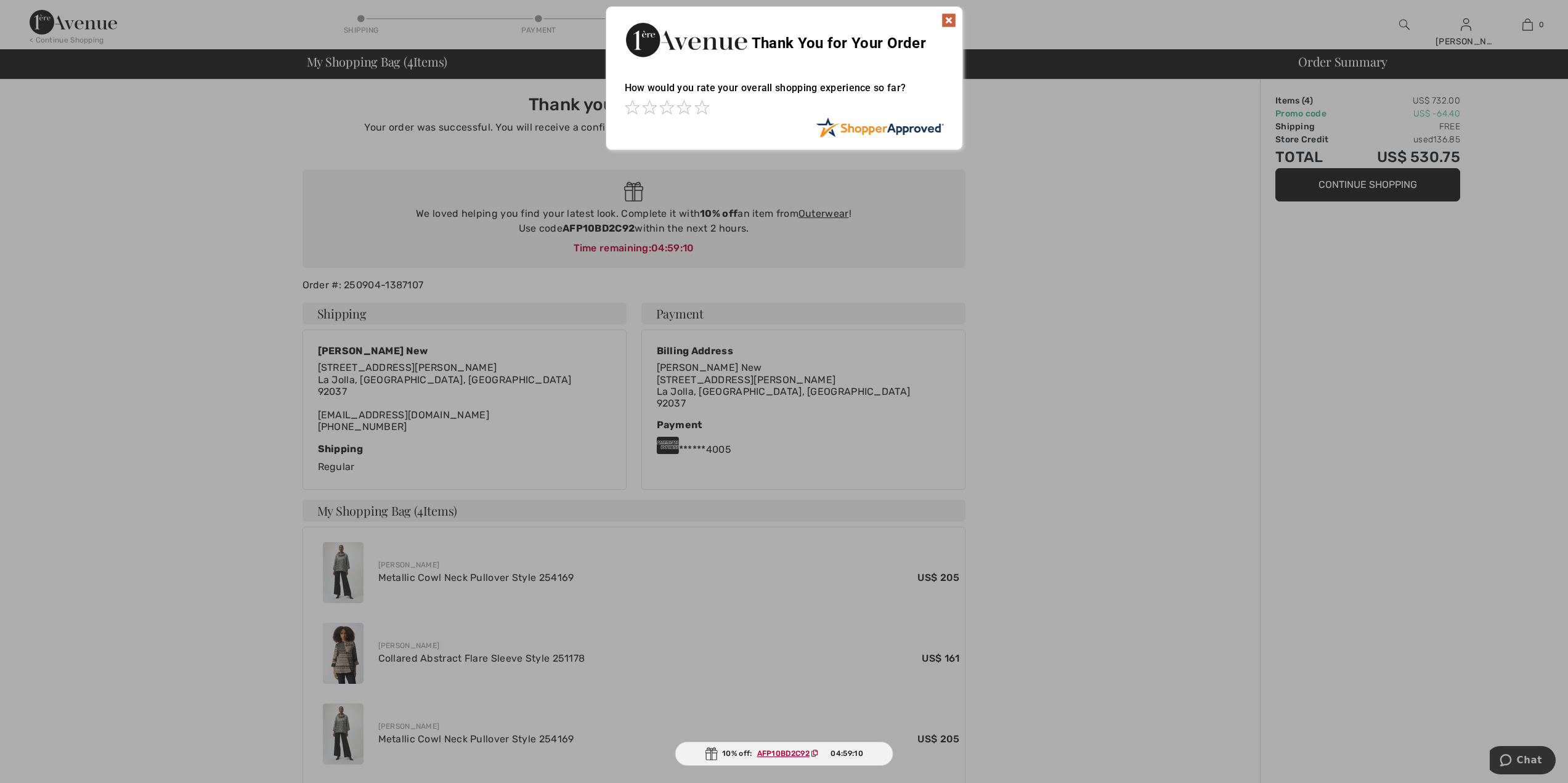
click at [947, 19] on img at bounding box center [949, 21] width 15 height 15
